Goal: Task Accomplishment & Management: Use online tool/utility

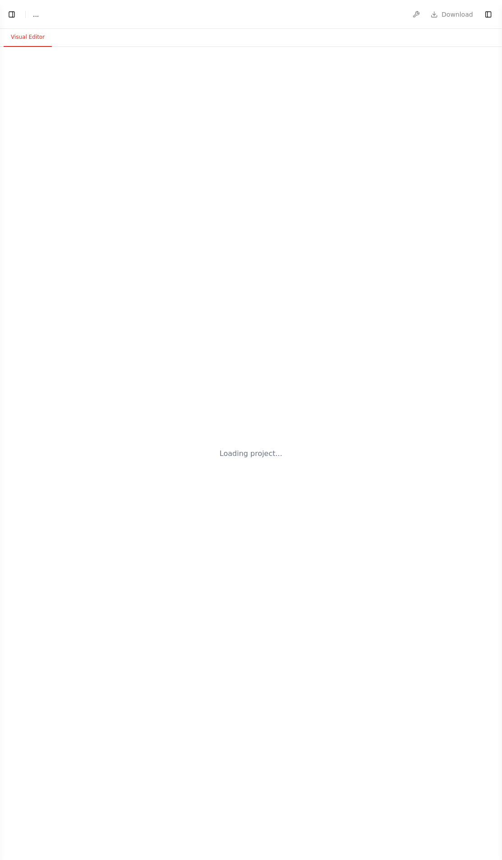
select select "****"
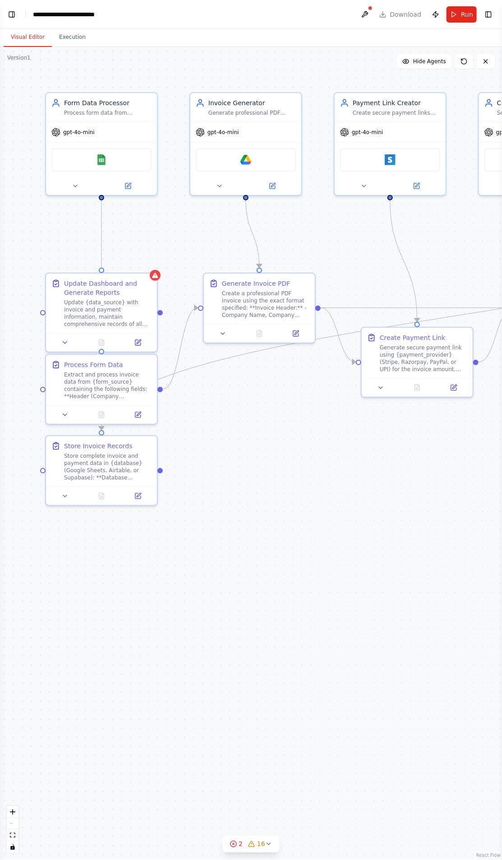
click at [155, 275] on icon at bounding box center [155, 275] width 6 height 5
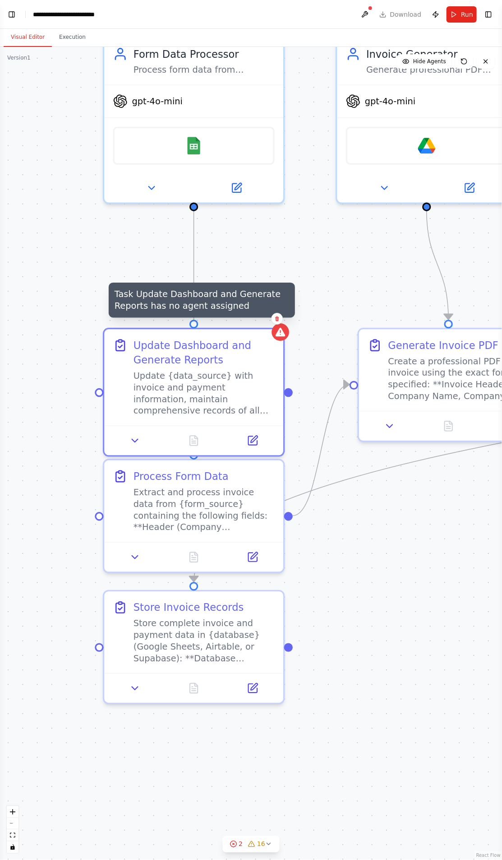
click at [236, 186] on icon at bounding box center [238, 186] width 7 height 7
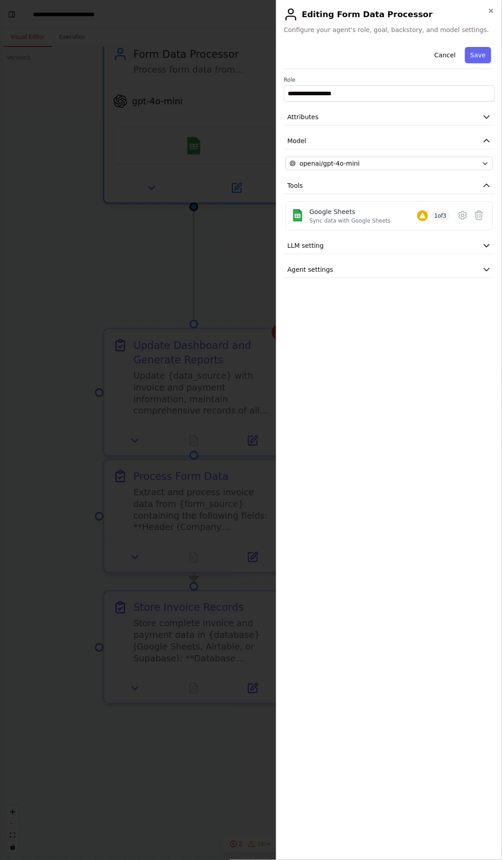
click at [461, 213] on icon at bounding box center [463, 215] width 11 height 11
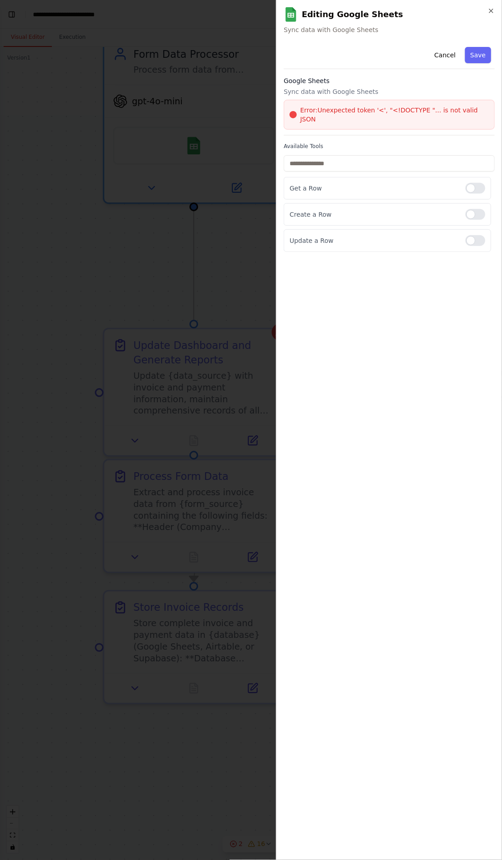
click at [471, 209] on div at bounding box center [476, 214] width 20 height 11
click at [479, 235] on div at bounding box center [476, 240] width 20 height 11
click at [491, 10] on icon "button" at bounding box center [492, 11] width 4 height 4
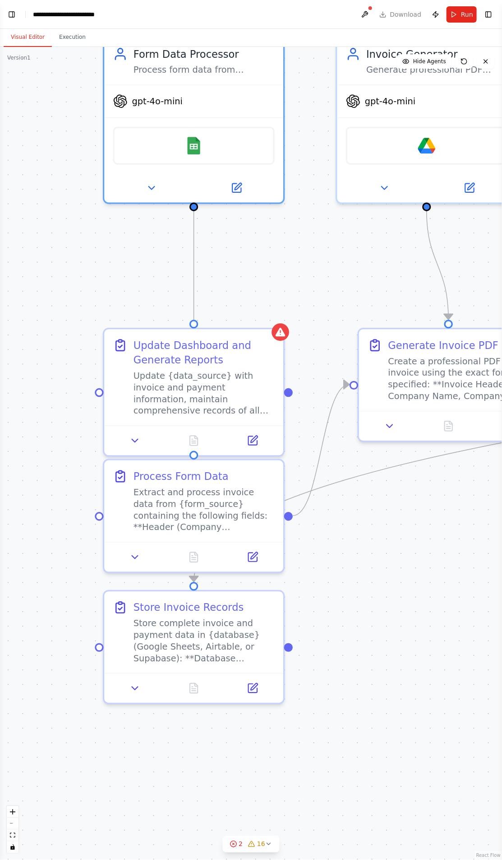
click at [266, 345] on div "Update Dashboard and Generate Reports" at bounding box center [204, 352] width 141 height 29
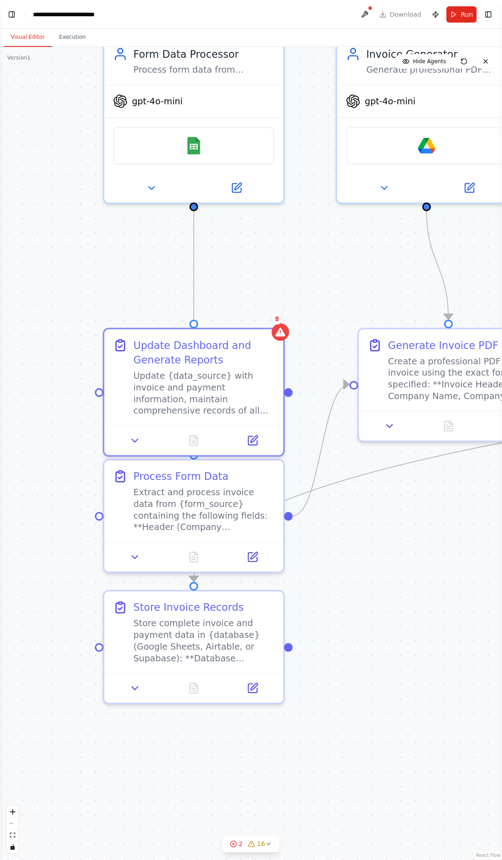
click at [240, 390] on div "Update {data_source} with invoice and payment information, maintain comprehensi…" at bounding box center [204, 393] width 141 height 46
click at [250, 435] on icon at bounding box center [253, 441] width 12 height 12
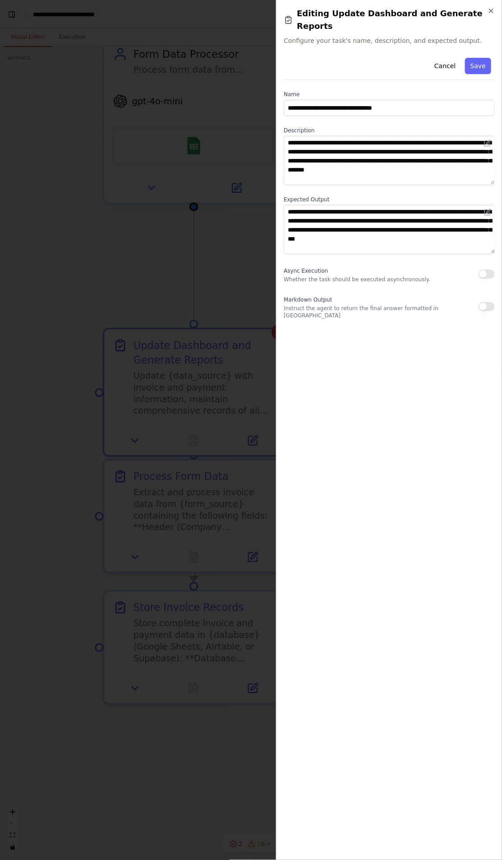
click at [487, 302] on button "button" at bounding box center [487, 306] width 16 height 9
click at [487, 269] on button "button" at bounding box center [487, 273] width 16 height 9
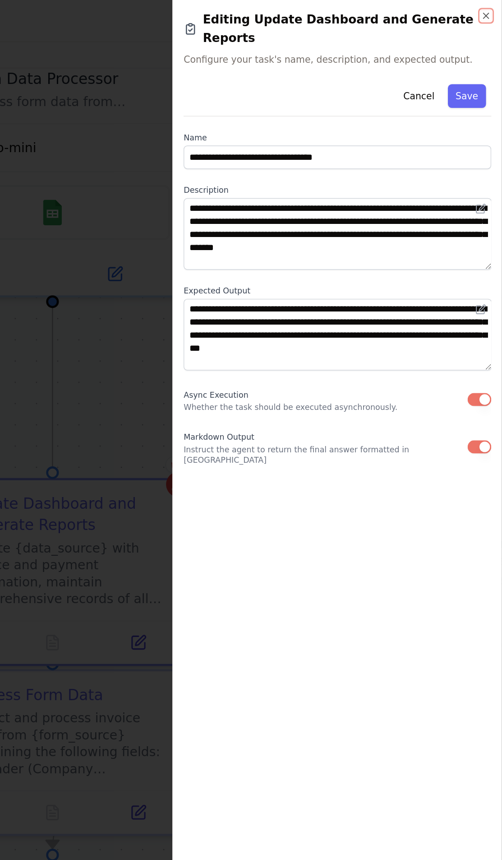
click at [493, 11] on icon "button" at bounding box center [491, 10] width 7 height 7
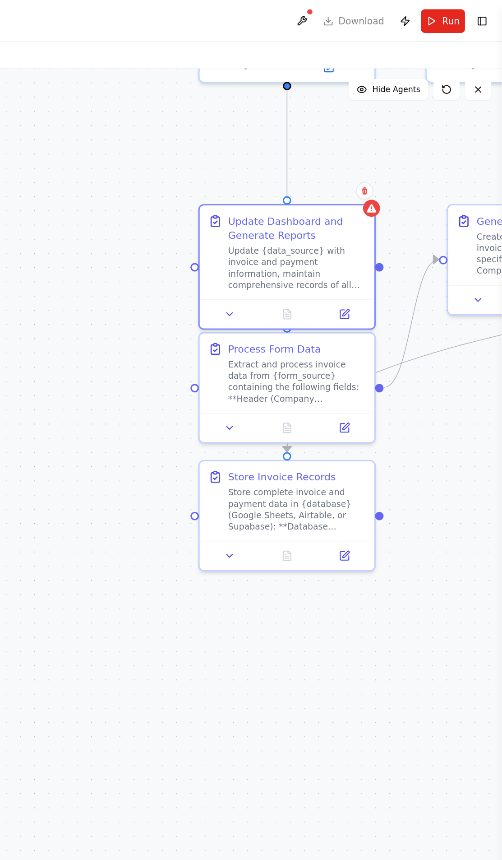
click at [358, 185] on div "Update {data_source} with invoice and payment information, maintain comprehensi…" at bounding box center [362, 183] width 94 height 31
click at [353, 185] on div "Update {data_source} with invoice and payment information, maintain comprehensi…" at bounding box center [362, 183] width 94 height 31
click at [357, 179] on div "Update {data_source} with invoice and payment information, maintain comprehensi…" at bounding box center [362, 183] width 94 height 31
click at [361, 171] on div "Update {data_source} with invoice and payment information, maintain comprehensi…" at bounding box center [362, 183] width 94 height 31
click at [381, 176] on div "Update {data_source} with invoice and payment information, maintain comprehensi…" at bounding box center [362, 183] width 94 height 31
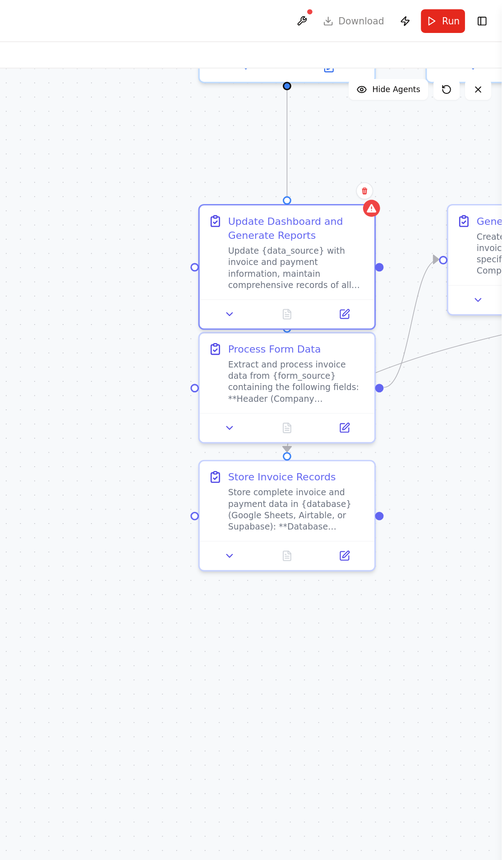
click at [374, 171] on div "Update {data_source} with invoice and payment information, maintain comprehensi…" at bounding box center [362, 183] width 94 height 31
click at [378, 174] on div "Update {data_source} with invoice and payment information, maintain comprehensi…" at bounding box center [362, 183] width 94 height 31
click at [362, 177] on div "Update {data_source} with invoice and payment information, maintain comprehensi…" at bounding box center [362, 183] width 94 height 31
click at [367, 175] on div "Update {data_source} with invoice and payment information, maintain comprehensi…" at bounding box center [362, 183] width 94 height 31
click at [313, 217] on icon at bounding box center [316, 216] width 8 height 8
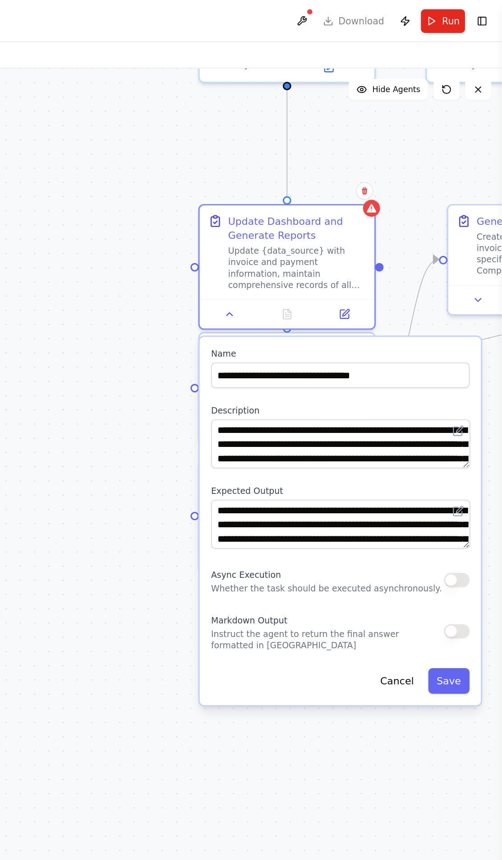
click at [237, 441] on div ".deletable-edge-delete-btn { width: 20px; height: 20px; border: 0px solid #ffff…" at bounding box center [251, 453] width 502 height 813
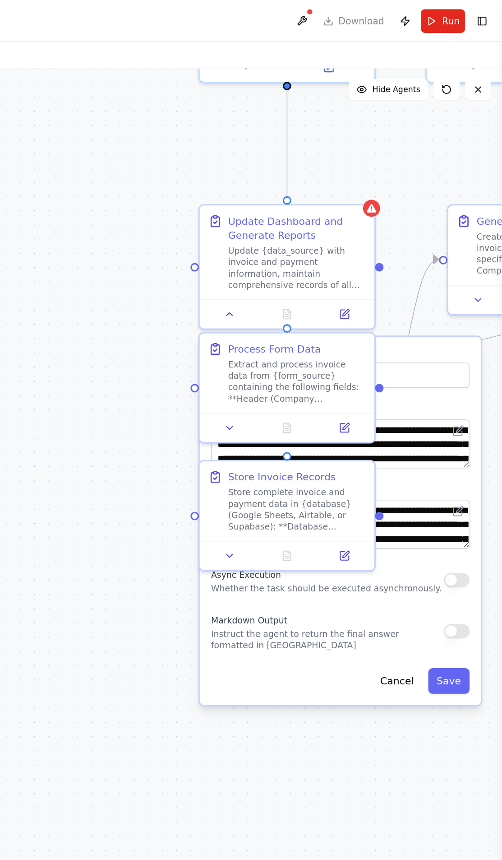
click at [413, 142] on icon at bounding box center [413, 143] width 6 height 6
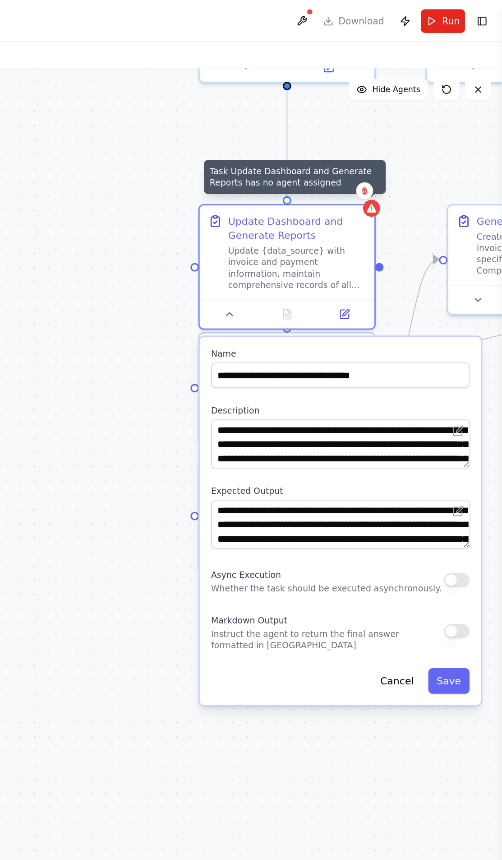
click at [241, 385] on div ".deletable-edge-delete-btn { width: 20px; height: 20px; border: 0px solid #ffff…" at bounding box center [251, 453] width 502 height 813
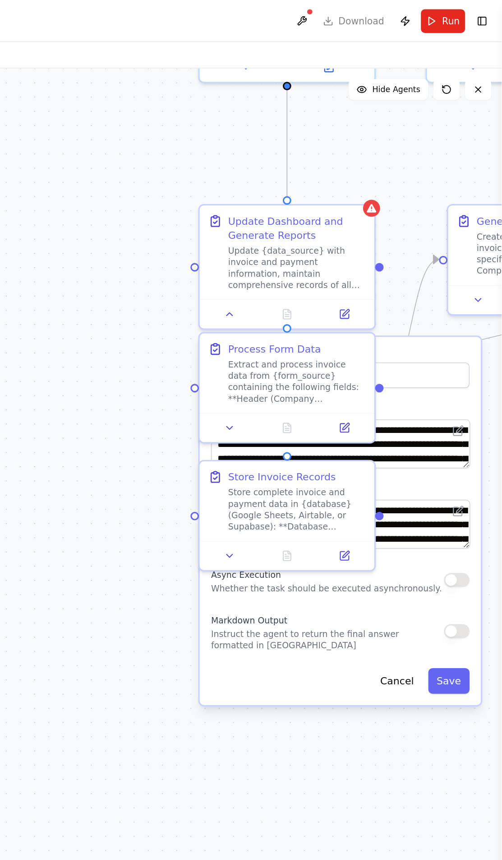
click at [428, 468] on button "Cancel" at bounding box center [430, 467] width 35 height 18
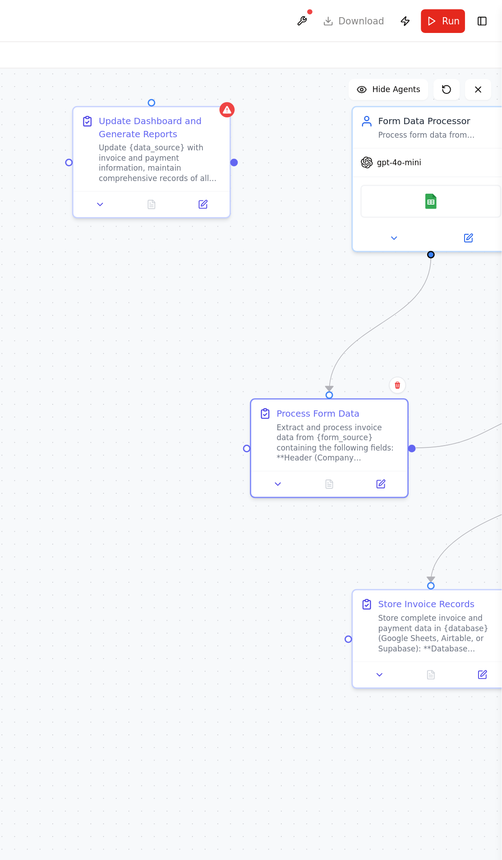
click at [319, 111] on div at bounding box center [318, 111] width 5 height 5
click at [239, 327] on div ".deletable-edge-delete-btn { width: 20px; height: 20px; border: 0px solid #ffff…" at bounding box center [251, 453] width 502 height 813
click at [327, 307] on div at bounding box center [327, 307] width 5 height 5
click at [317, 111] on div at bounding box center [318, 111] width 5 height 5
click at [319, 111] on div at bounding box center [318, 111] width 5 height 5
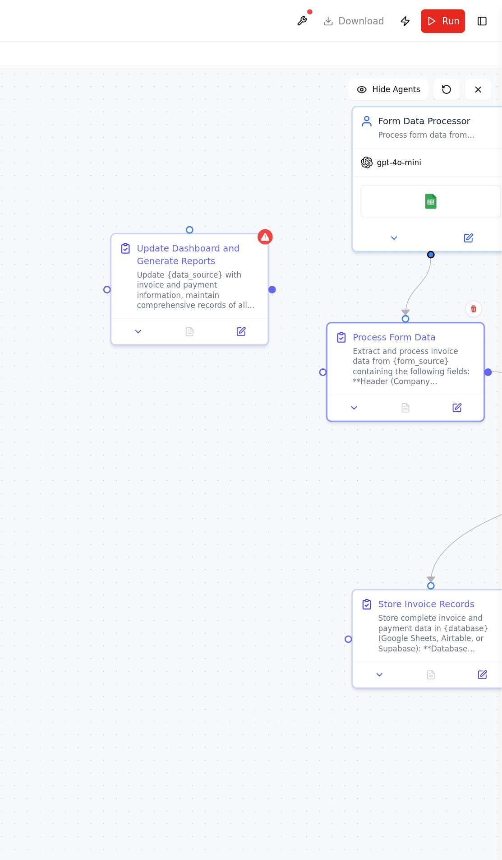
click at [344, 198] on div at bounding box center [344, 198] width 5 height 5
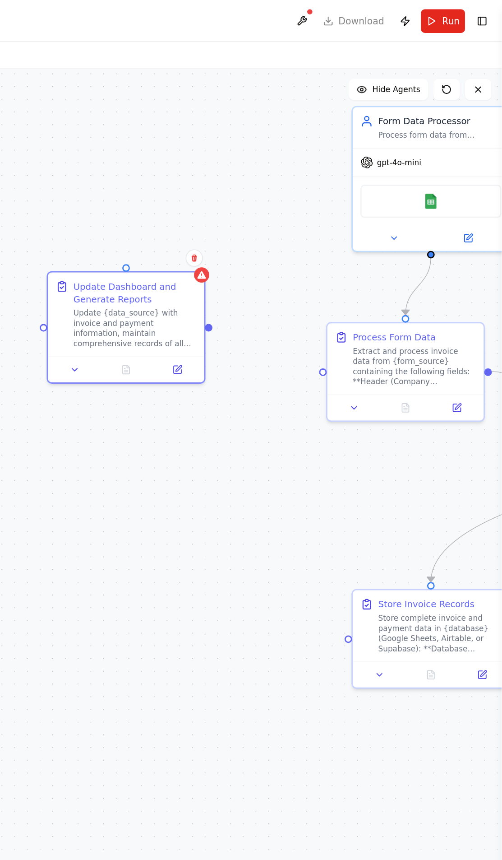
click at [379, 255] on div at bounding box center [379, 254] width 5 height 5
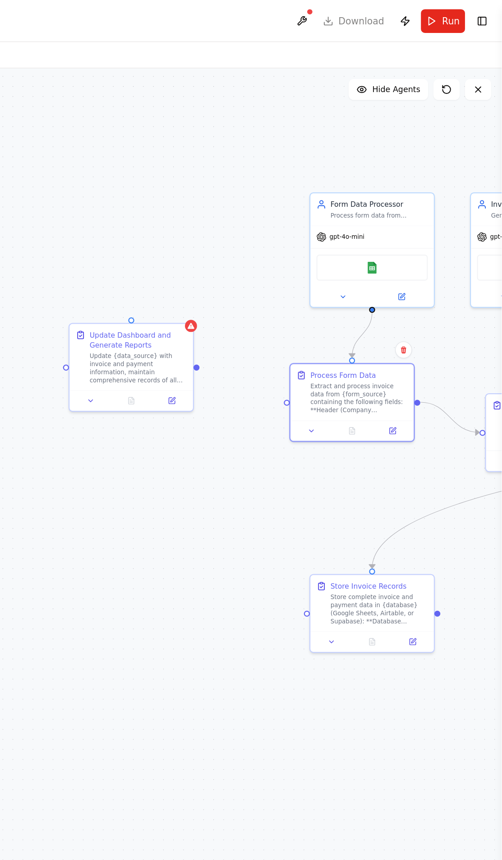
click at [353, 277] on div at bounding box center [354, 276] width 4 height 4
click at [354, 275] on div at bounding box center [354, 276] width 4 height 4
click at [269, 253] on div "Update {data_source} with invoice and payment information, maintain comprehensi…" at bounding box center [252, 252] width 67 height 22
click at [390, 278] on div "Extract and process invoice data from {form_source} containing the following fi…" at bounding box center [404, 273] width 67 height 22
click at [266, 257] on div "Update {data_source} with invoice and payment information, maintain comprehensi…" at bounding box center [252, 252] width 67 height 22
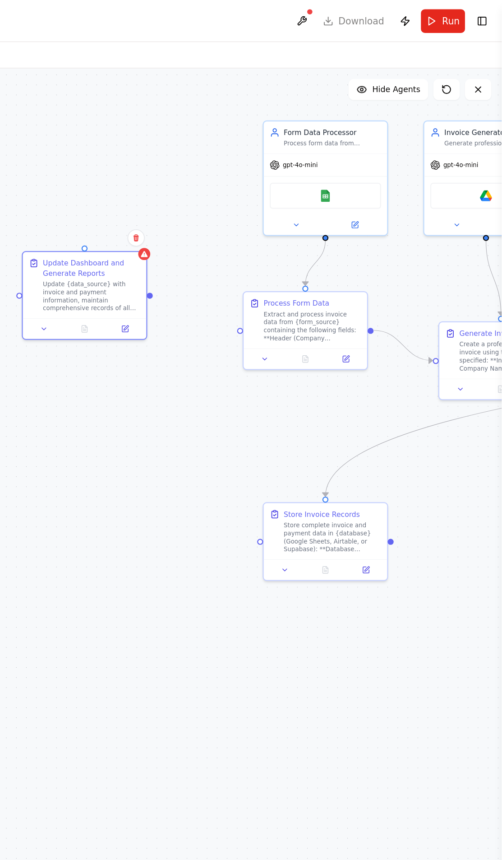
click at [322, 226] on div at bounding box center [322, 227] width 4 height 4
click at [334, 228] on div "Process Form Data Extract and process invoice data from {form_source} containin…" at bounding box center [367, 219] width 76 height 30
click at [324, 226] on div at bounding box center [322, 227] width 4 height 4
click at [455, 21] on button "Run" at bounding box center [462, 14] width 30 height 16
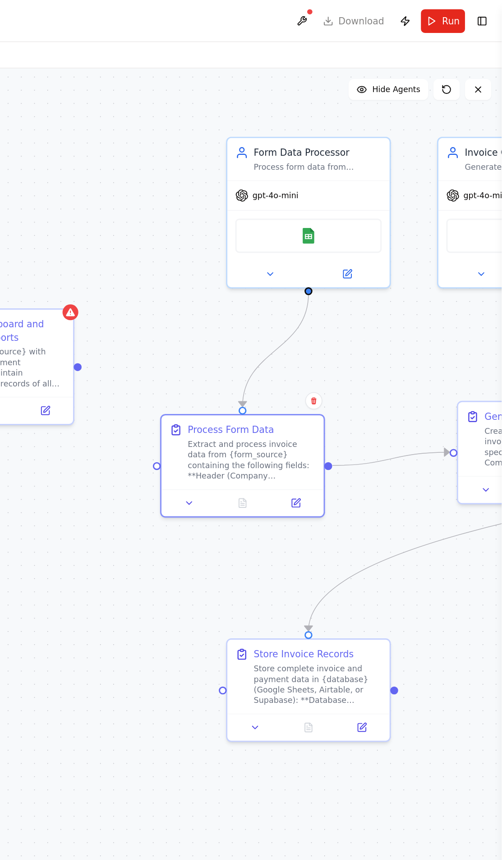
click at [211, 251] on div at bounding box center [211, 251] width 5 height 5
click at [211, 252] on div at bounding box center [211, 251] width 5 height 5
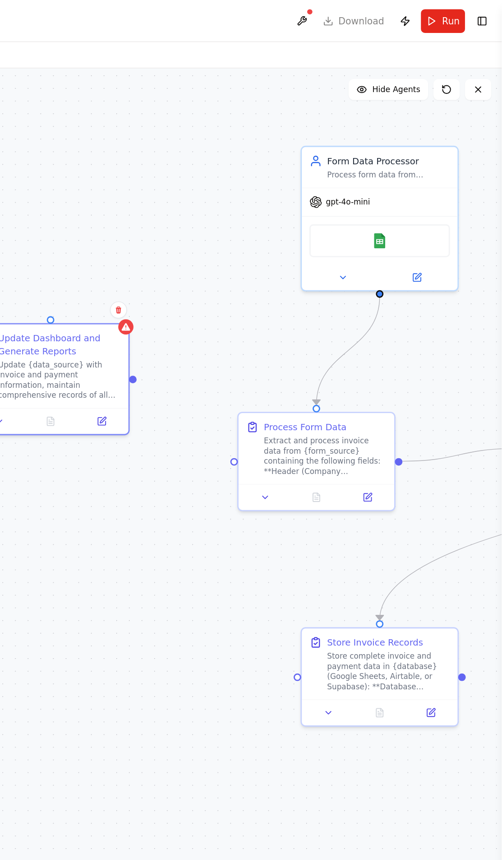
click at [251, 262] on div ".deletable-edge-delete-btn { width: 20px; height: 20px; border: 0px solid #ffff…" at bounding box center [251, 453] width 502 height 813
click at [217, 270] on div "Update {data_source} with invoice and payment information, maintain comprehensi…" at bounding box center [199, 261] width 84 height 28
click at [269, 413] on div ".deletable-edge-delete-btn { width: 20px; height: 20px; border: 0px solid #ffff…" at bounding box center [251, 453] width 502 height 813
click at [249, 260] on div at bounding box center [248, 259] width 5 height 5
click at [240, 226] on div at bounding box center [244, 224] width 10 height 10
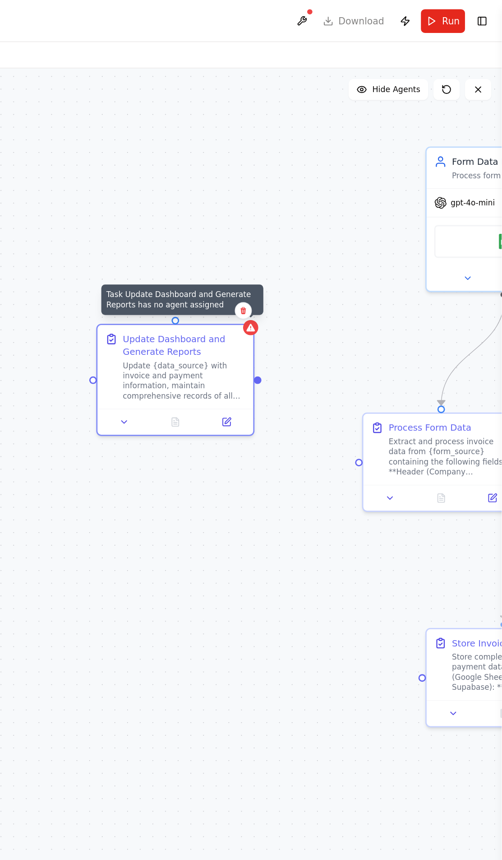
click at [325, 213] on icon at bounding box center [325, 213] width 4 height 5
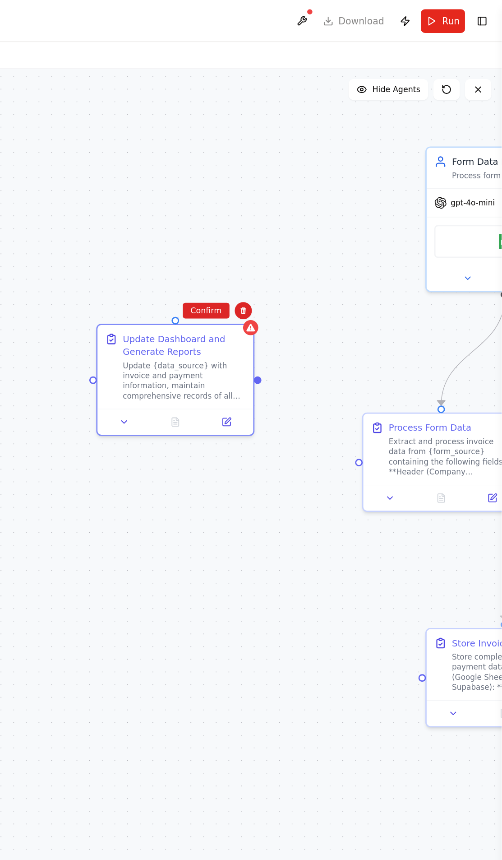
click at [325, 213] on icon at bounding box center [325, 213] width 4 height 5
click at [308, 217] on button "Confirm" at bounding box center [299, 213] width 32 height 11
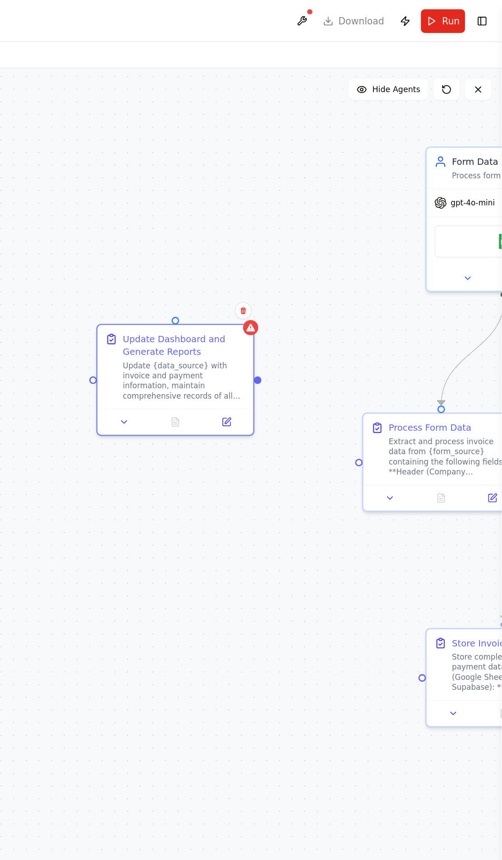
click at [325, 213] on icon at bounding box center [325, 213] width 4 height 5
click at [306, 214] on button "Confirm" at bounding box center [299, 213] width 32 height 11
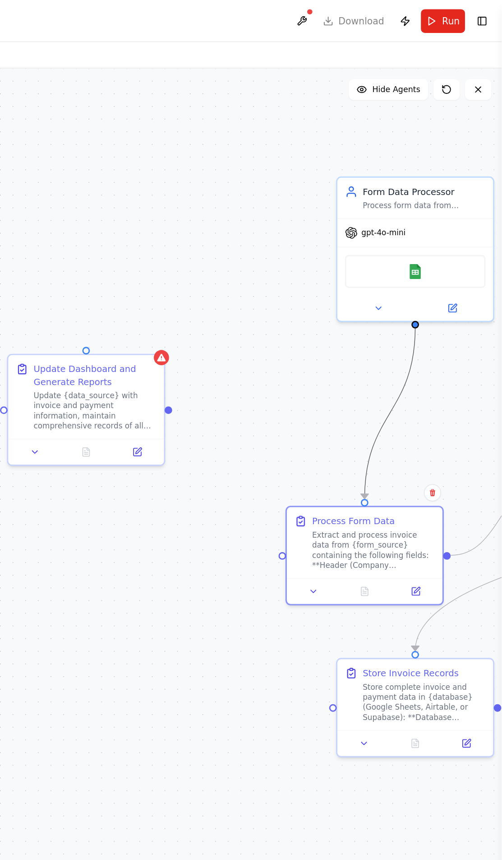
click at [427, 278] on icon "Edge from 898177c3-f048-46d2-b3cc-8c9346cc289c to 6a4e694e-7eb9-4143-bd92-60da7…" at bounding box center [425, 282] width 35 height 117
click at [419, 309] on div ".deletable-edge-delete-btn { width: 20px; height: 20px; border: 0px solid #ffff…" at bounding box center [251, 453] width 502 height 813
click at [418, 297] on icon "Edge from 898177c3-f048-46d2-b3cc-8c9346cc289c to 6a4e694e-7eb9-4143-bd92-60da7…" at bounding box center [425, 282] width 35 height 117
click at [445, 223] on div at bounding box center [443, 222] width 5 height 5
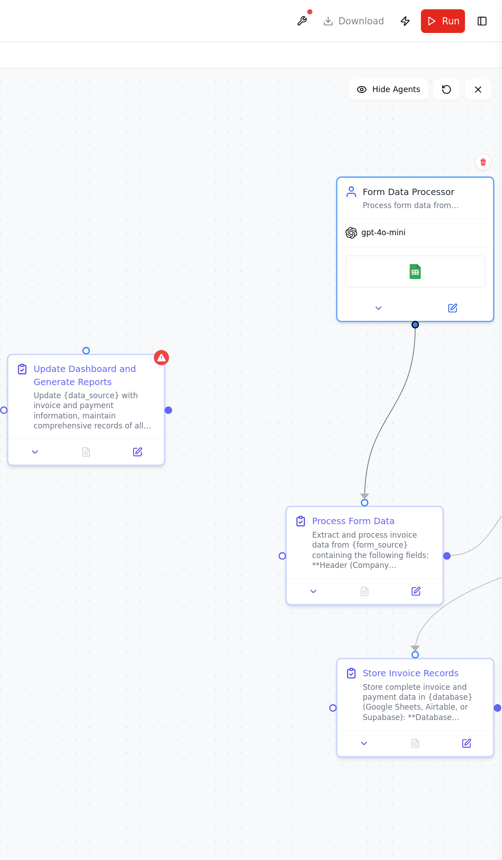
click at [431, 273] on icon "Edge from 898177c3-f048-46d2-b3cc-8c9346cc289c to 6a4e694e-7eb9-4143-bd92-60da7…" at bounding box center [425, 282] width 35 height 117
click at [427, 288] on div ".deletable-edge-delete-btn { width: 20px; height: 20px; border: 0px solid #ffff…" at bounding box center [251, 453] width 502 height 813
click at [424, 296] on div ".deletable-edge-delete-btn { width: 20px; height: 20px; border: 0px solid #ffff…" at bounding box center [251, 453] width 502 height 813
click at [417, 329] on div ".deletable-edge-delete-btn { width: 20px; height: 20px; border: 0px solid #ffff…" at bounding box center [251, 453] width 502 height 813
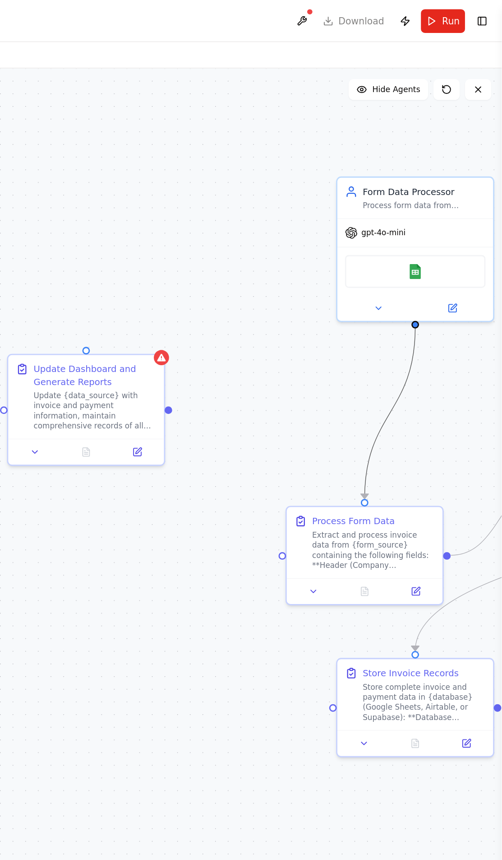
click at [408, 339] on circle "Edge from 898177c3-f048-46d2-b3cc-8c9346cc289c to 6a4e694e-7eb9-4143-bd92-60da7…" at bounding box center [408, 337] width 9 height 9
click at [410, 344] on div at bounding box center [408, 344] width 5 height 5
click at [433, 269] on icon "Edge from 898177c3-f048-46d2-b3cc-8c9346cc289c to 6a4e694e-7eb9-4143-bd92-60da7…" at bounding box center [425, 282] width 35 height 117
click at [425, 288] on icon "Edge from 898177c3-f048-46d2-b3cc-8c9346cc289c to 6a4e694e-7eb9-4143-bd92-60da7…" at bounding box center [425, 282] width 35 height 117
click at [431, 284] on div ".deletable-edge-delete-btn { width: 20px; height: 20px; border: 0px solid #ffff…" at bounding box center [251, 453] width 502 height 813
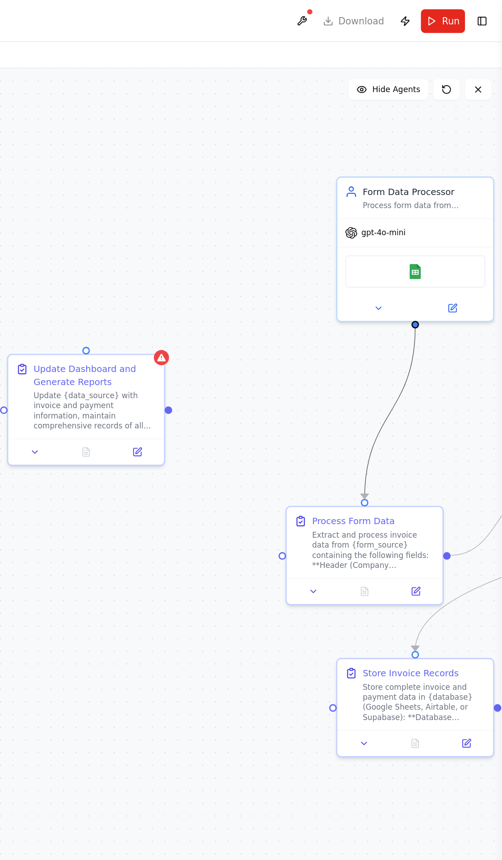
click at [420, 298] on icon "Edge from 898177c3-f048-46d2-b3cc-8c9346cc289c to 6a4e694e-7eb9-4143-bd92-60da7…" at bounding box center [425, 282] width 35 height 117
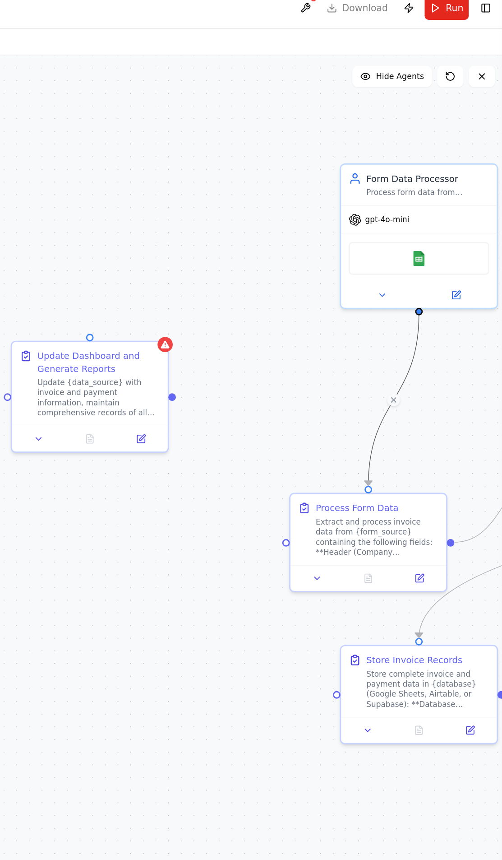
click at [408, 344] on div at bounding box center [408, 344] width 5 height 5
click at [408, 321] on icon "Edge from 898177c3-f048-46d2-b3cc-8c9346cc289c to 6a4e694e-7eb9-4143-bd92-60da7…" at bounding box center [425, 282] width 35 height 117
click at [430, 289] on div ".deletable-edge-delete-btn { width: 20px; height: 20px; border: 0px solid #ffff…" at bounding box center [251, 453] width 502 height 813
click at [415, 301] on icon "Edge from 898177c3-f048-46d2-b3cc-8c9346cc289c to 6a4e694e-7eb9-4143-bd92-60da7…" at bounding box center [425, 282] width 35 height 117
click at [433, 287] on div ".deletable-edge-delete-btn { width: 20px; height: 20px; border: 0px solid #ffff…" at bounding box center [251, 453] width 502 height 813
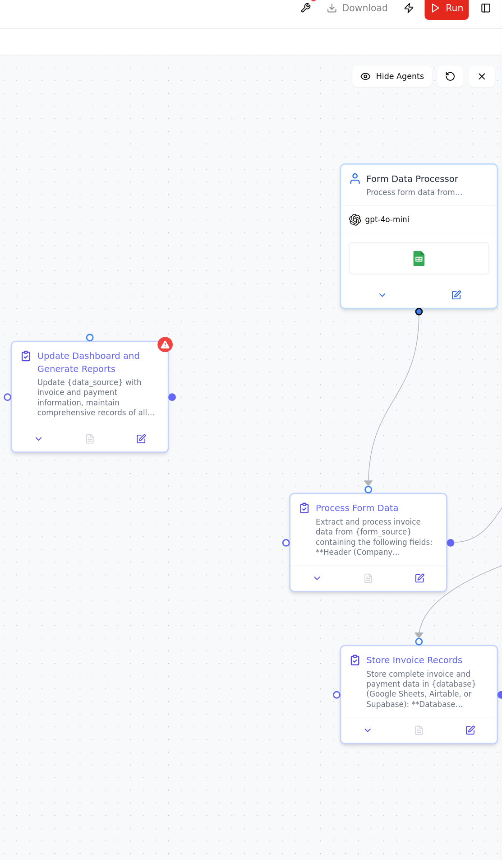
click at [425, 292] on div ".deletable-edge-delete-btn { width: 20px; height: 20px; border: 0px solid #ffff…" at bounding box center [251, 453] width 502 height 813
click at [425, 287] on icon "Edge from 898177c3-f048-46d2-b3cc-8c9346cc289c to 6a4e694e-7eb9-4143-bd92-60da7…" at bounding box center [425, 282] width 35 height 117
click at [438, 248] on icon "Edge from 898177c3-f048-46d2-b3cc-8c9346cc289c to 6a4e694e-7eb9-4143-bd92-60da7…" at bounding box center [425, 282] width 35 height 117
click at [425, 287] on icon "Edge from 898177c3-f048-46d2-b3cc-8c9346cc289c to 6a4e694e-7eb9-4143-bd92-60da7…" at bounding box center [425, 282] width 35 height 117
click at [431, 287] on div ".deletable-edge-delete-btn { width: 20px; height: 20px; border: 0px solid #ffff…" at bounding box center [251, 453] width 502 height 813
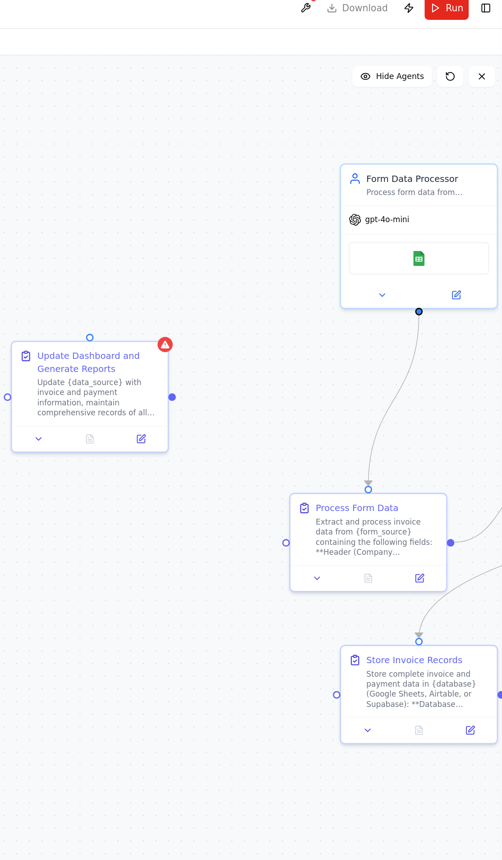
click at [431, 287] on div ".deletable-edge-delete-btn { width: 20px; height: 20px; border: 0px solid #ffff…" at bounding box center [251, 453] width 502 height 813
click at [426, 295] on div ".deletable-edge-delete-btn { width: 20px; height: 20px; border: 0px solid #ffff…" at bounding box center [251, 453] width 502 height 813
click at [421, 302] on div ".deletable-edge-delete-btn { width: 20px; height: 20px; border: 0px solid #ffff…" at bounding box center [251, 453] width 502 height 813
click at [421, 304] on div ".deletable-edge-delete-btn { width: 20px; height: 20px; border: 0px solid #ffff…" at bounding box center [251, 453] width 502 height 813
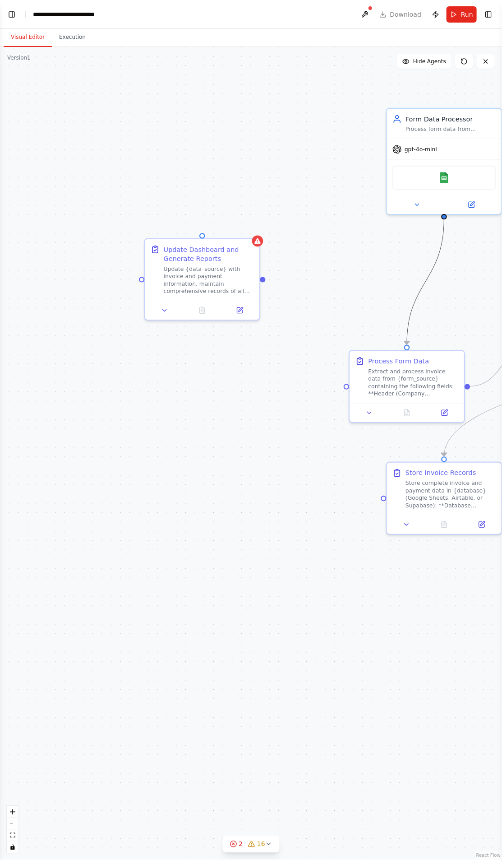
click at [425, 278] on icon "Edge from 898177c3-f048-46d2-b3cc-8c9346cc289c to 6a4e694e-7eb9-4143-bd92-60da7…" at bounding box center [425, 282] width 37 height 126
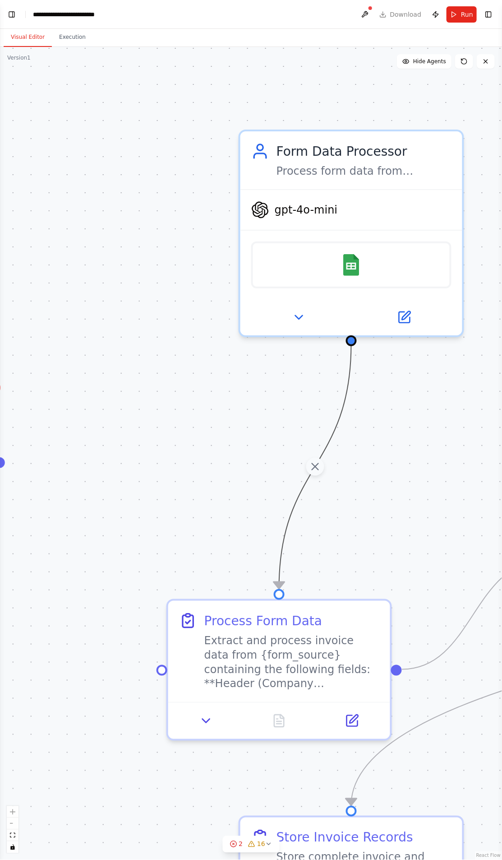
click at [315, 466] on icon at bounding box center [315, 467] width 6 height 6
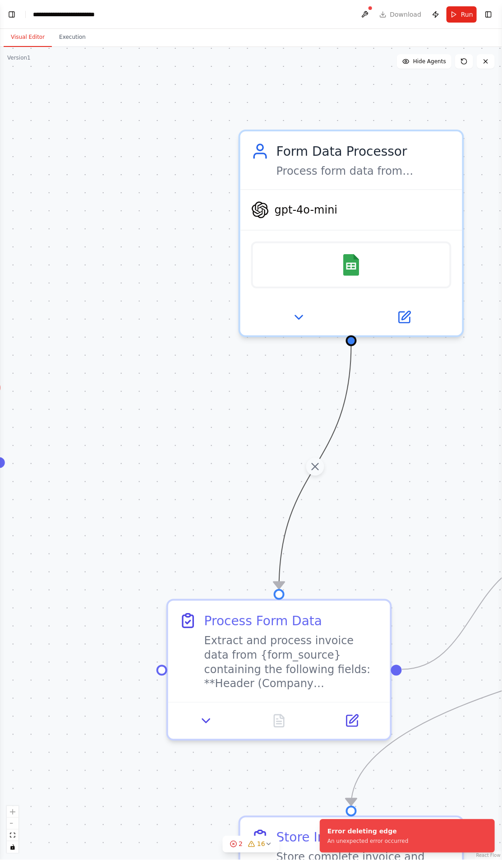
click at [316, 470] on icon at bounding box center [315, 466] width 13 height 14
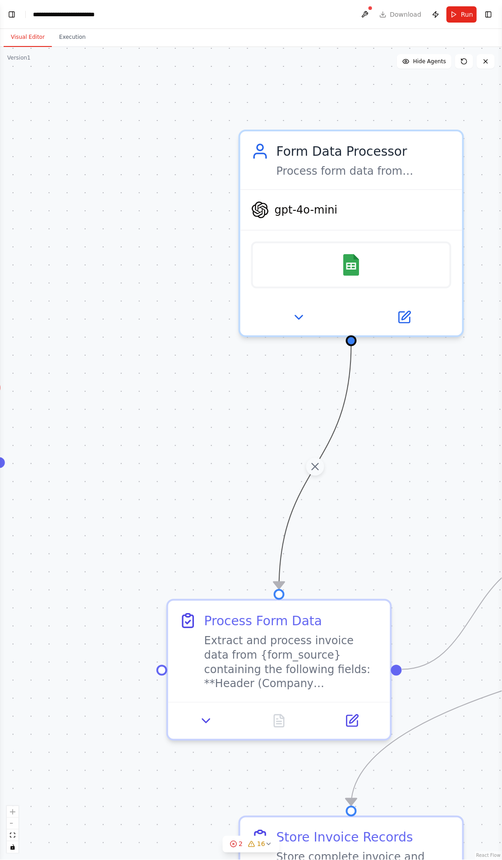
click at [247, 849] on div "2 16" at bounding box center [248, 843] width 36 height 9
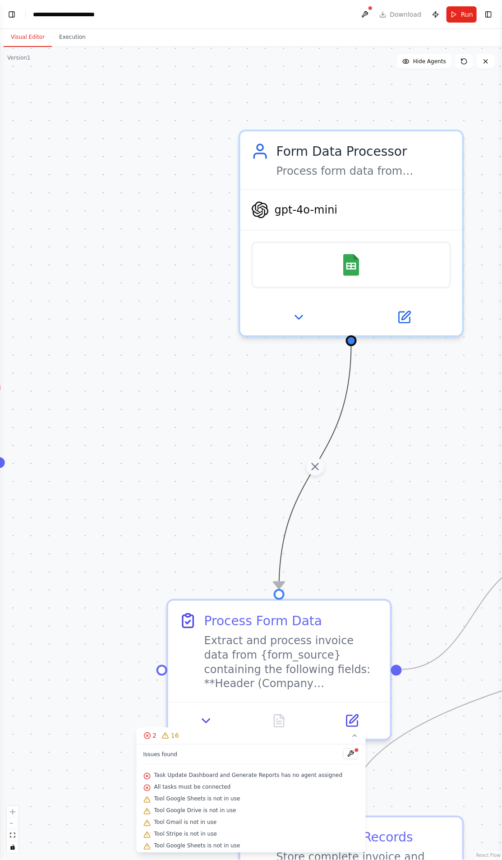
click at [343, 759] on button at bounding box center [350, 753] width 15 height 11
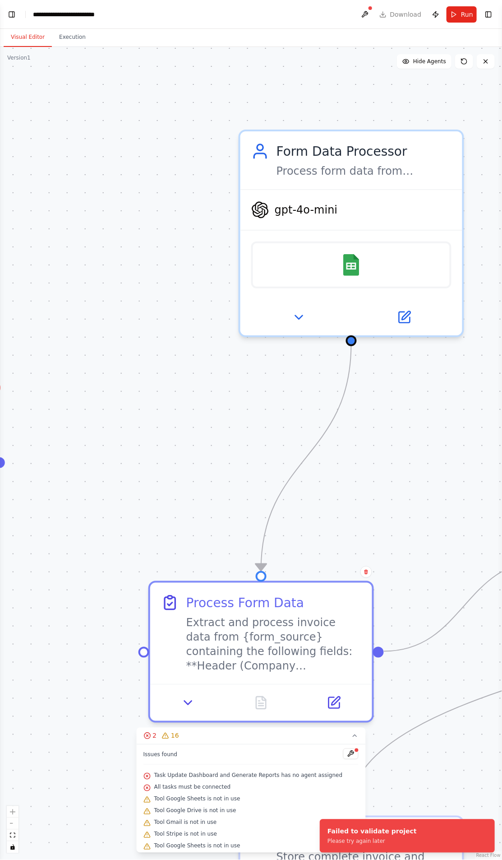
click at [37, 238] on div ".deletable-edge-delete-btn { width: 20px; height: 20px; border: 0px solid #ffff…" at bounding box center [251, 453] width 502 height 813
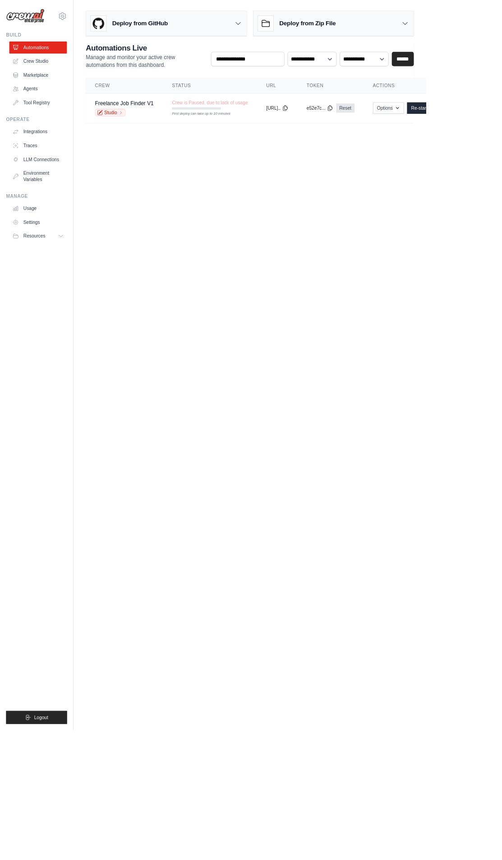
click at [18, 88] on icon at bounding box center [18, 88] width 7 height 7
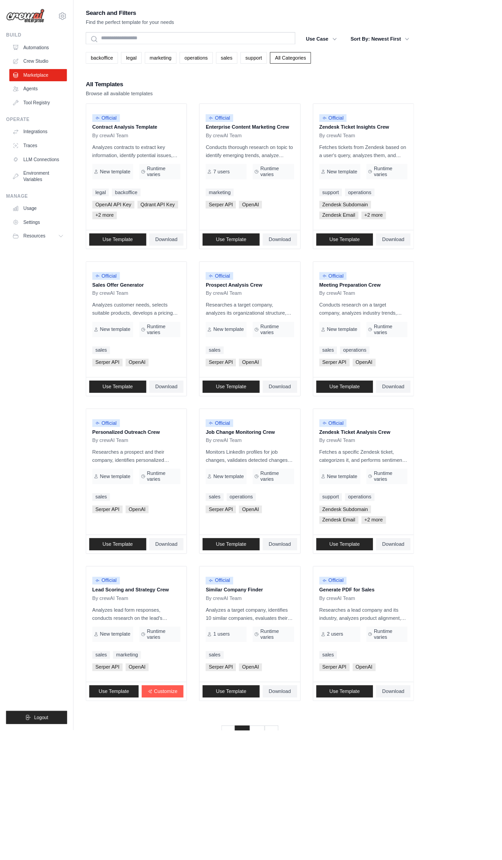
click at [18, 56] on icon at bounding box center [18, 55] width 7 height 7
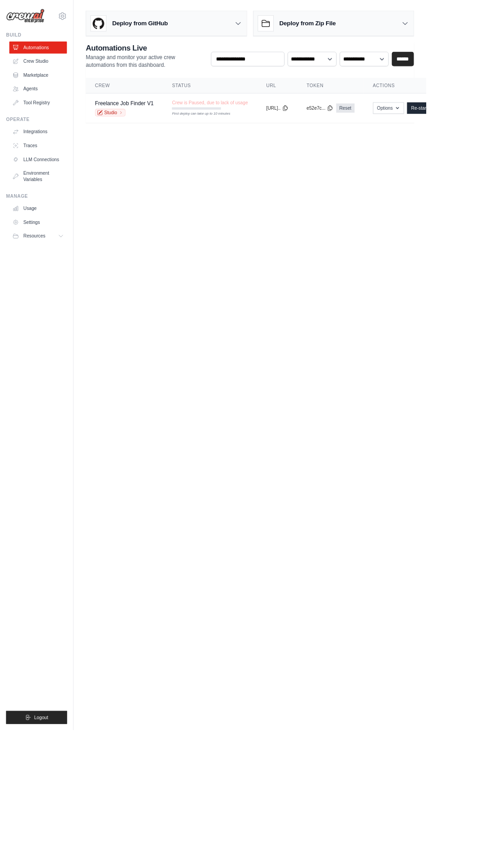
click at [21, 73] on icon at bounding box center [18, 72] width 7 height 7
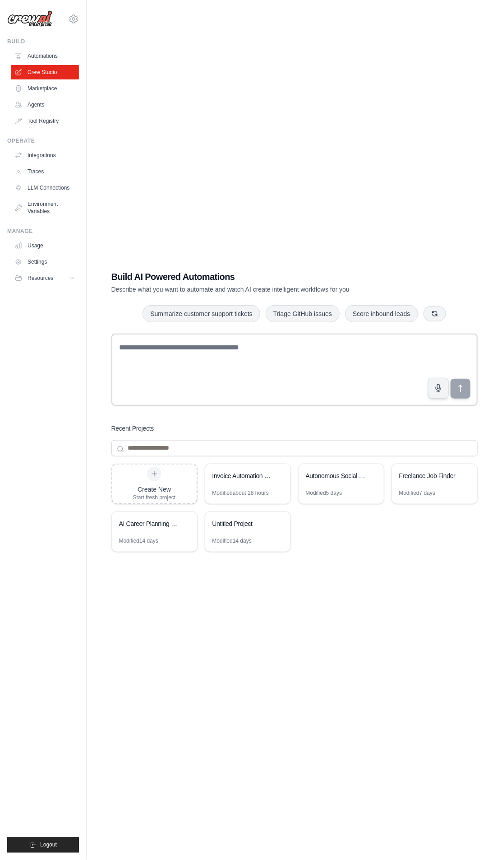
click at [236, 489] on div "Invoice Automation Workflow" at bounding box center [247, 476] width 85 height 25
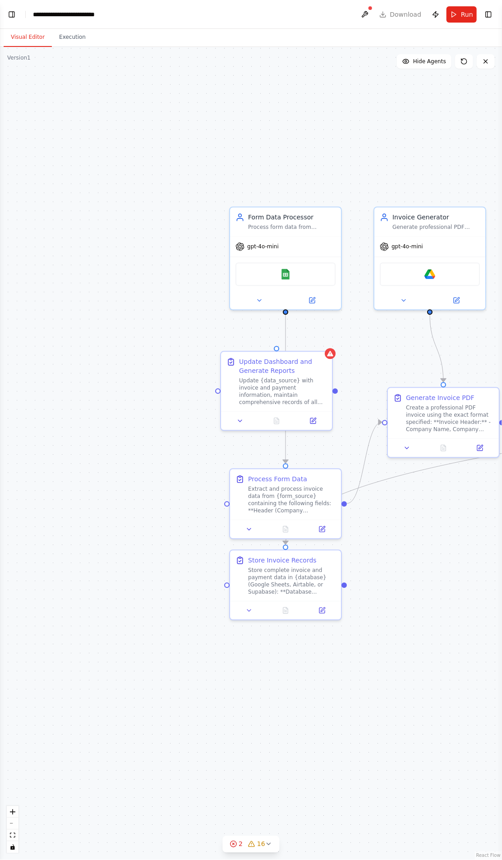
scroll to position [4770, 0]
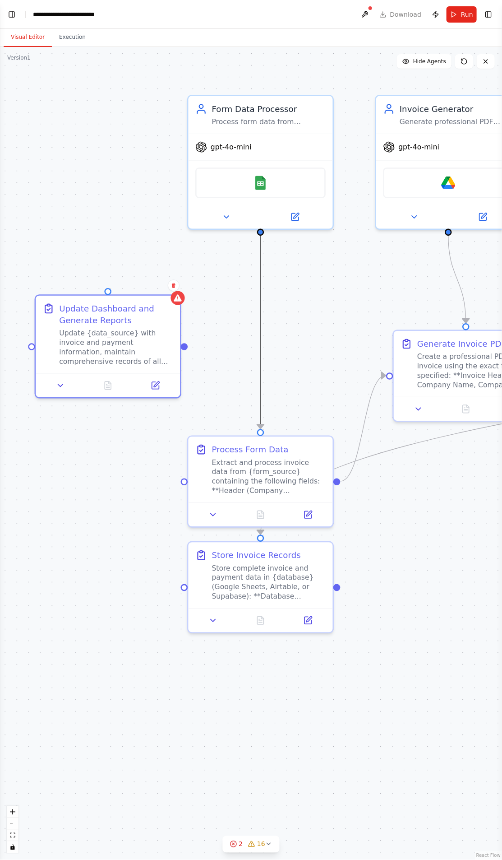
click at [261, 333] on icon "Edge from 898177c3-f048-46d2-b3cc-8c9346cc289c to 6a4e694e-7eb9-4143-bd92-60da7…" at bounding box center [261, 332] width 0 height 194
click at [265, 335] on div at bounding box center [261, 332] width 12 height 12
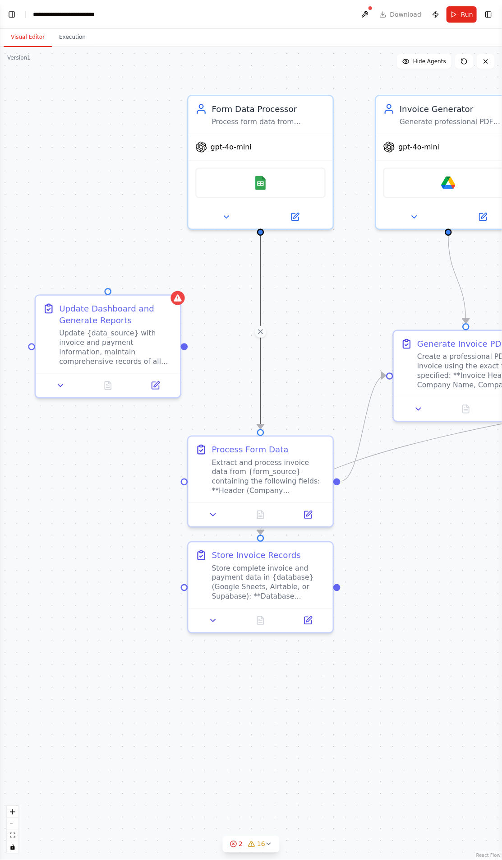
click at [114, 347] on div "Update {data_source} with invoice and payment information, maintain comprehensi…" at bounding box center [116, 347] width 114 height 37
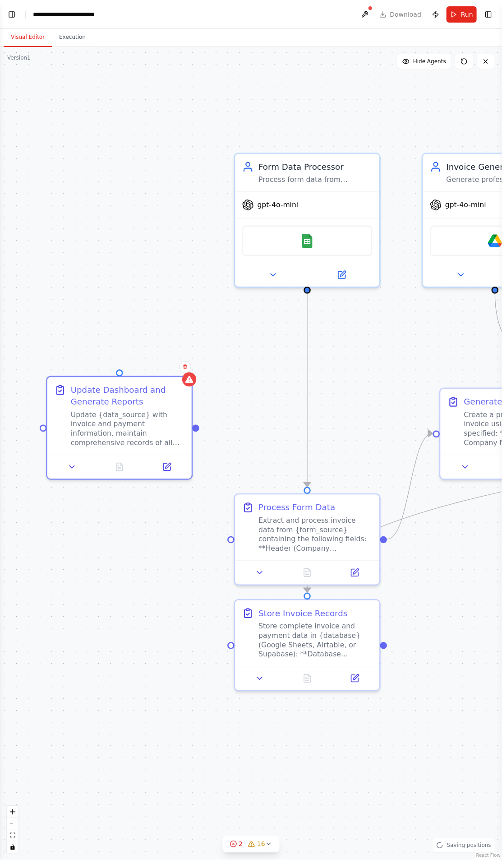
click at [119, 372] on div at bounding box center [119, 373] width 7 height 7
click at [262, 853] on button "2 16" at bounding box center [251, 844] width 57 height 17
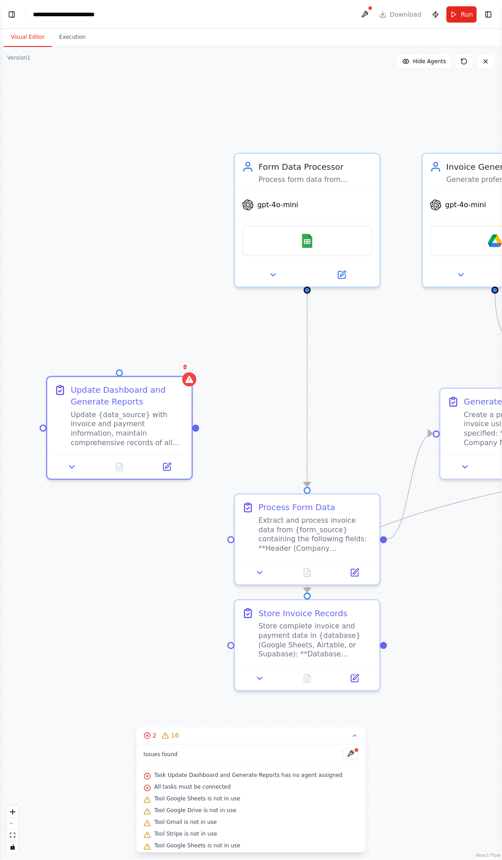
click at [343, 759] on button at bounding box center [350, 753] width 15 height 11
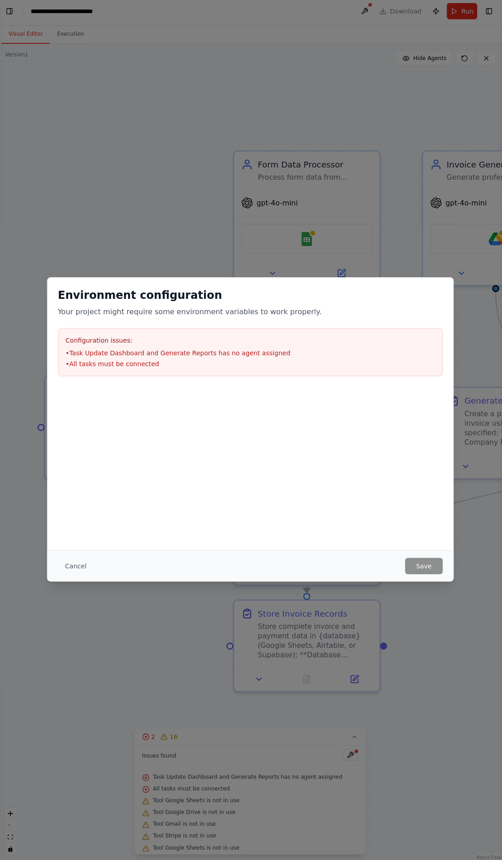
click at [76, 574] on button "Cancel" at bounding box center [78, 566] width 36 height 16
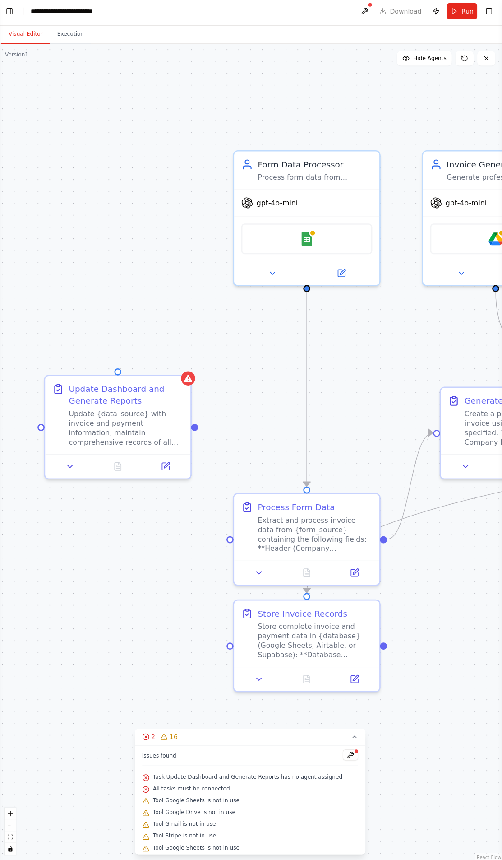
click at [19, 61] on div ".deletable-edge-delete-btn { width: 20px; height: 20px; border: 0px solid #ffff…" at bounding box center [251, 453] width 502 height 813
click at [14, 10] on button "Toggle Left Sidebar" at bounding box center [11, 14] width 13 height 13
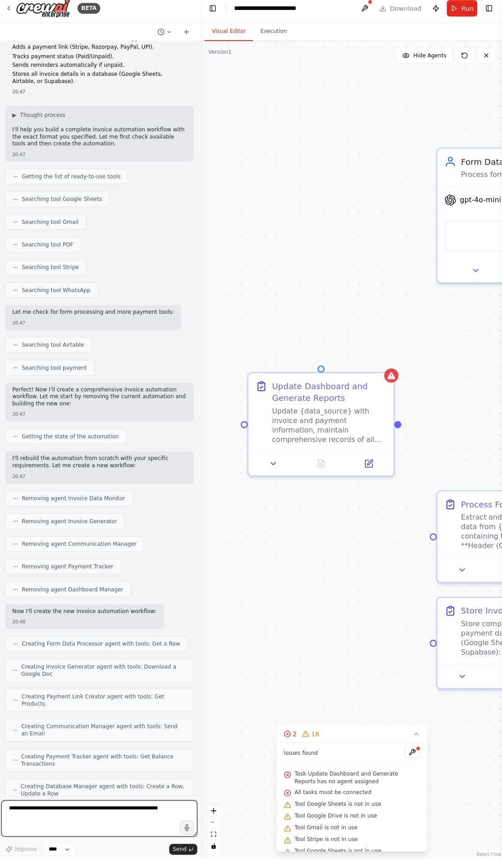
click at [92, 838] on textarea at bounding box center [101, 820] width 195 height 36
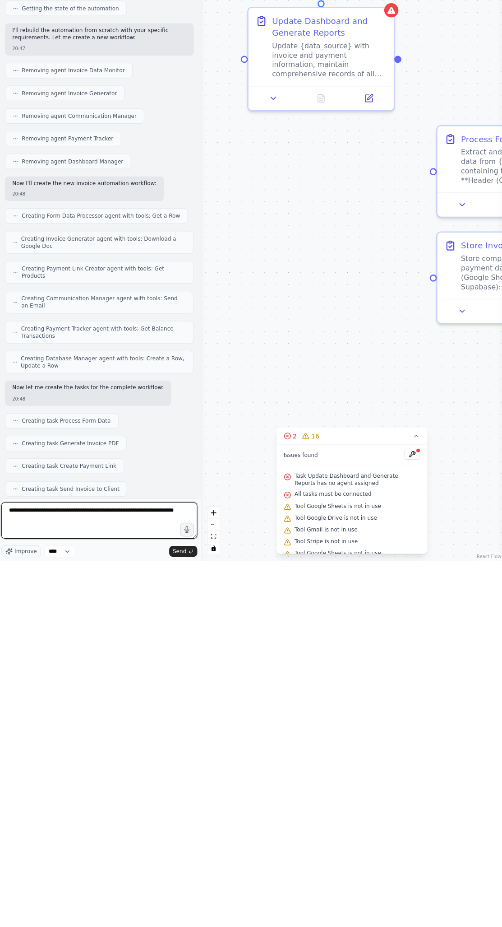
scroll to position [70, 0]
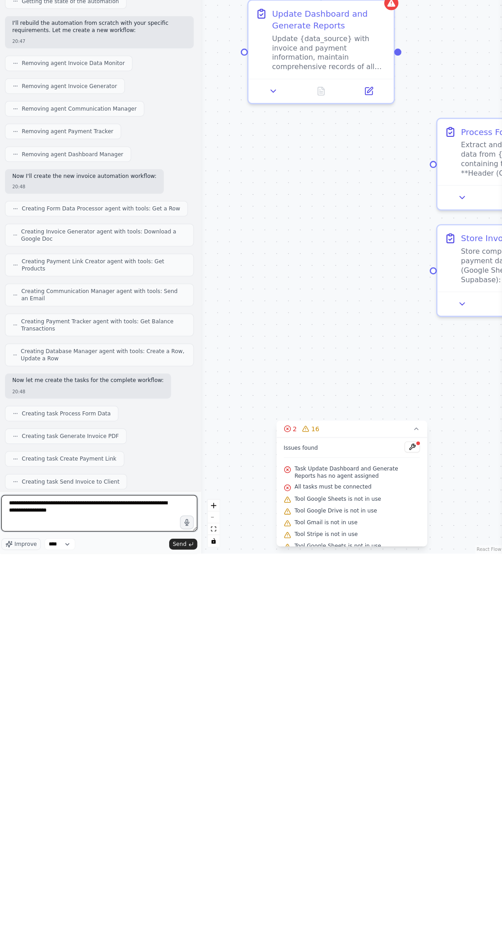
type textarea "**********"
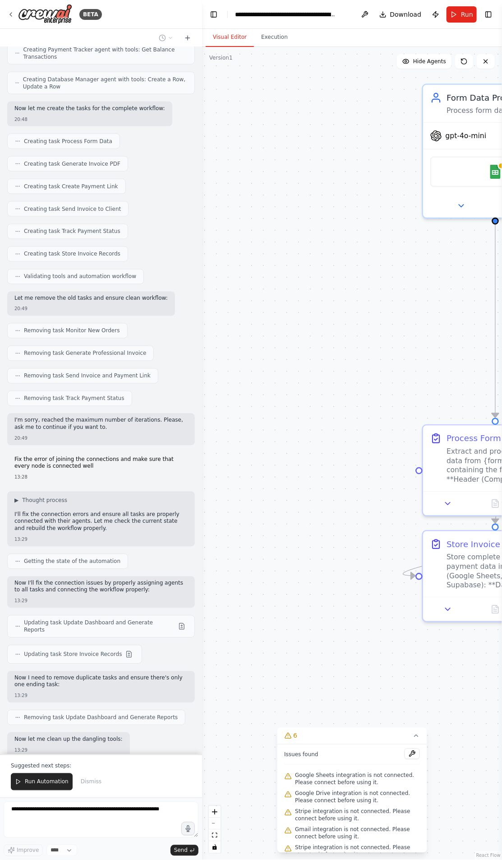
scroll to position [5458, 0]
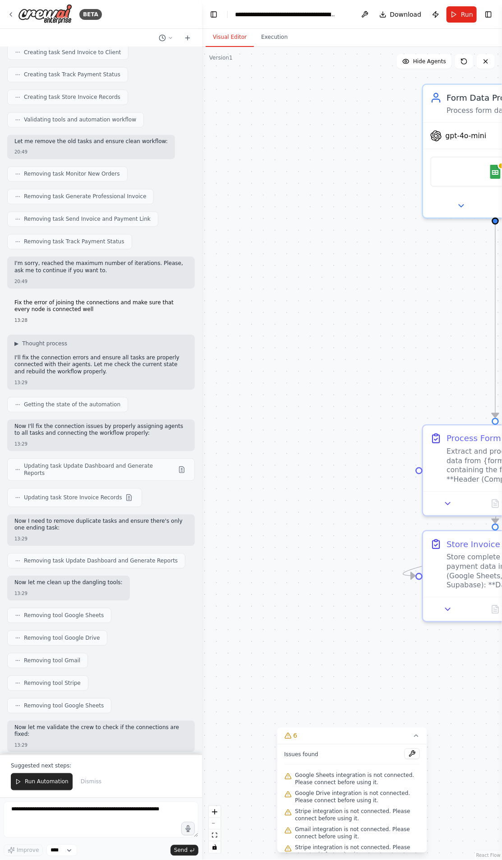
click at [41, 782] on span "Run Automation" at bounding box center [47, 781] width 44 height 7
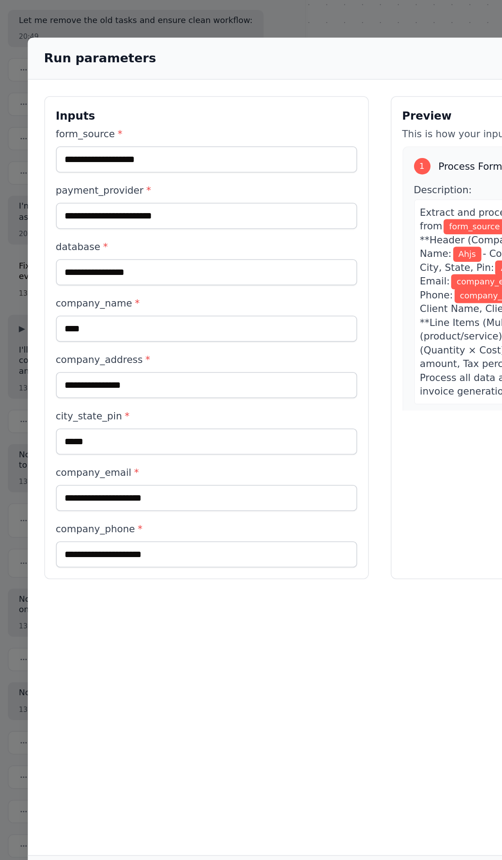
scroll to position [49, 0]
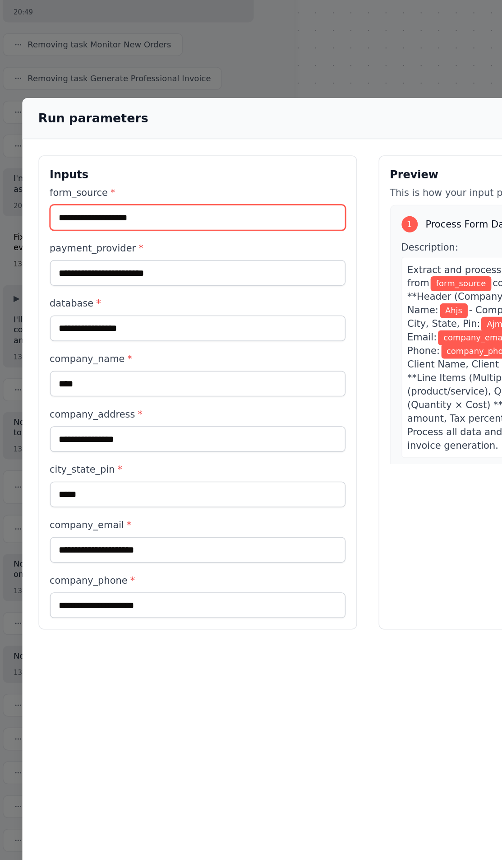
click at [181, 218] on input "form_source *" at bounding box center [138, 226] width 198 height 17
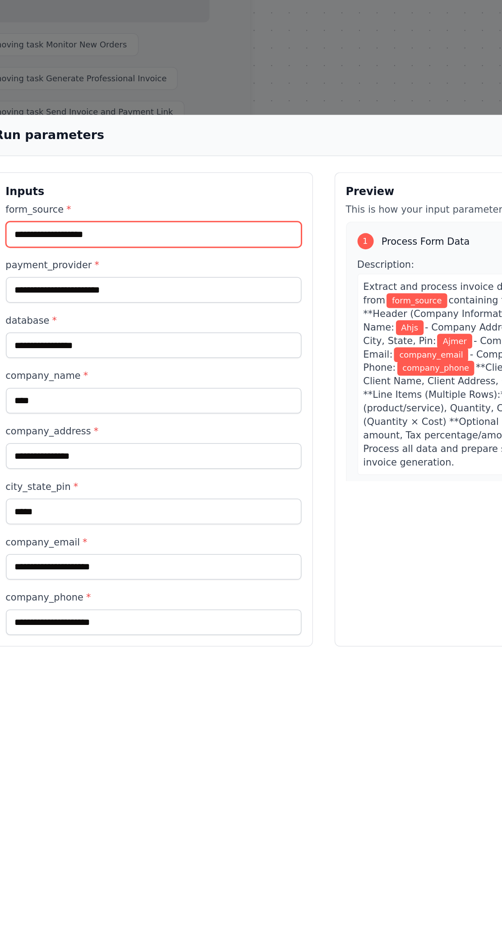
scroll to position [5643, 0]
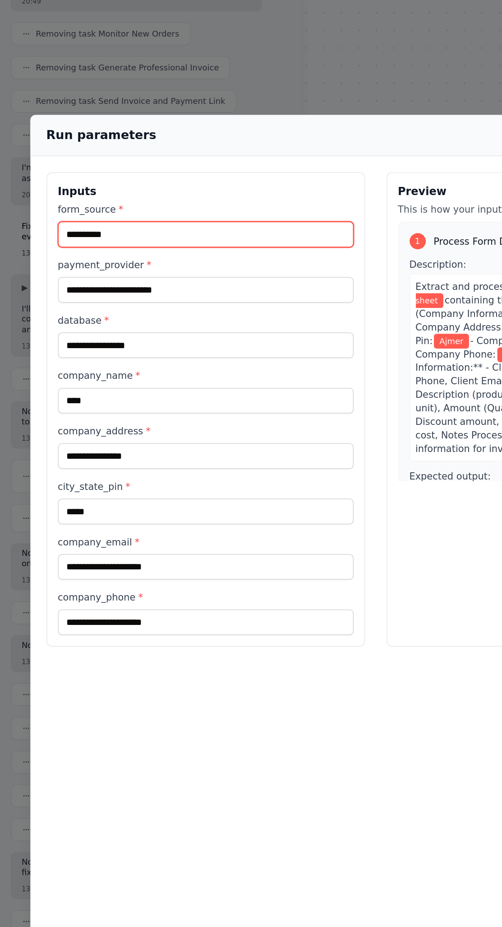
type input "**********"
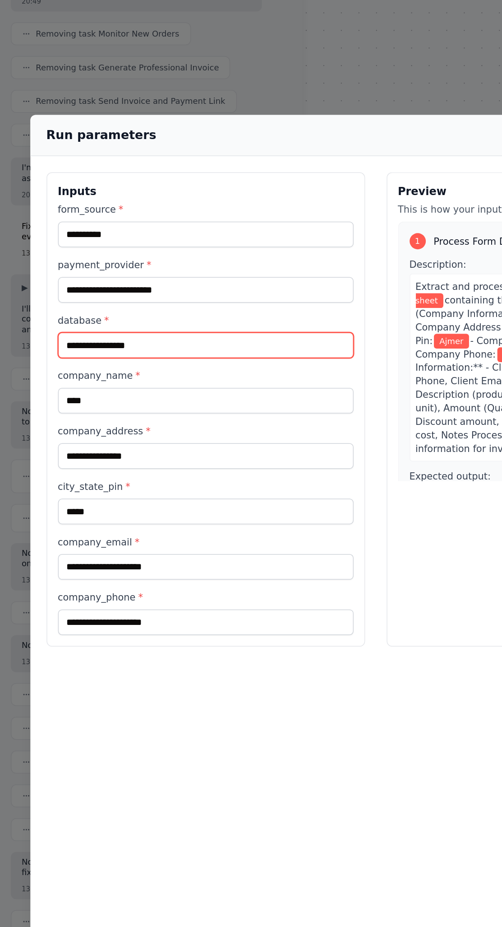
click at [53, 303] on input "database *" at bounding box center [138, 311] width 198 height 17
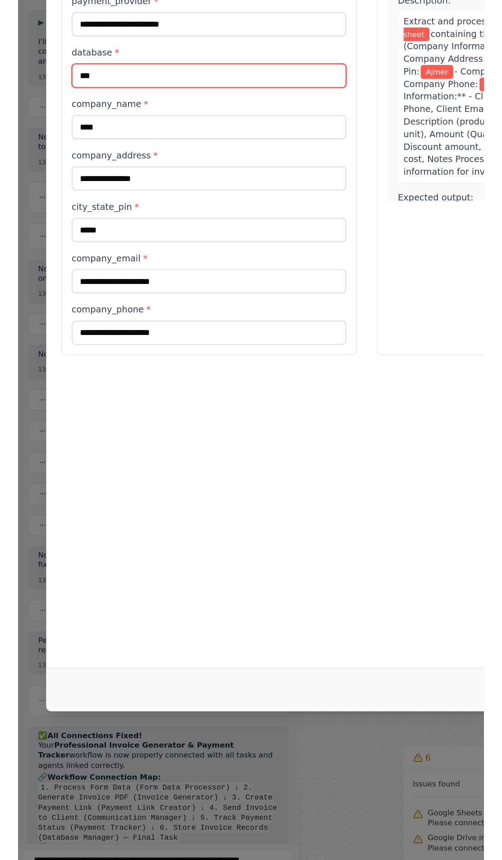
scroll to position [49, 0]
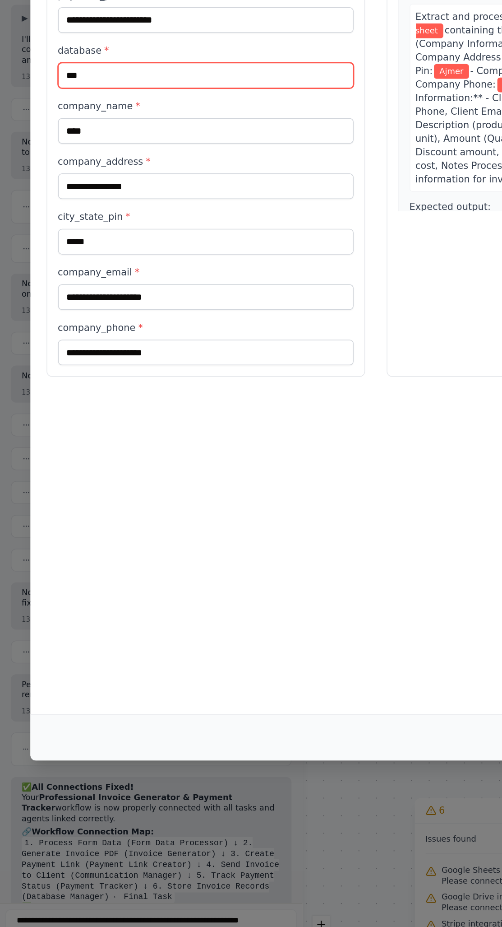
type input "***"
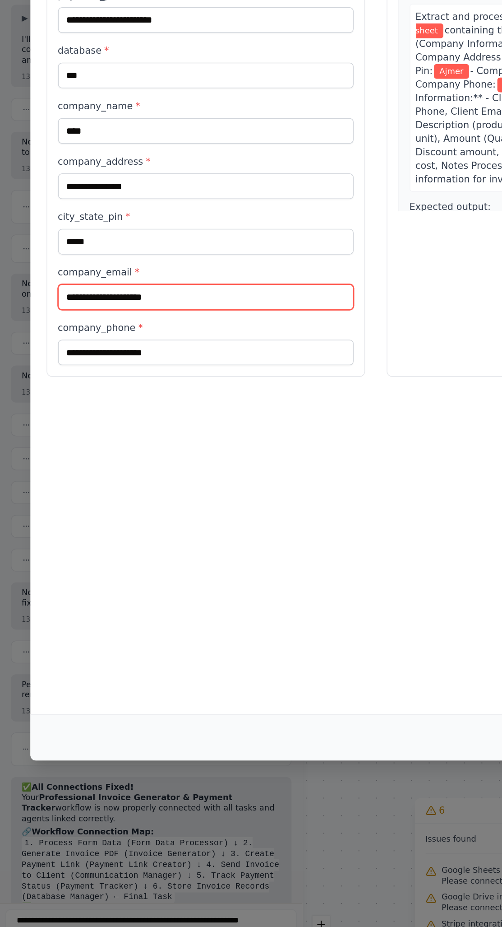
click at [53, 451] on input "company_email *" at bounding box center [138, 459] width 198 height 17
type input "***"
type input "**********"
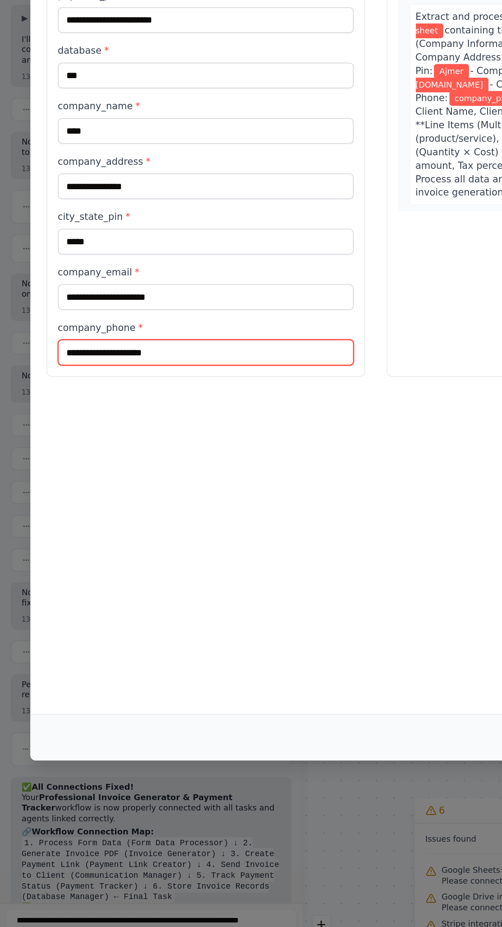
click at [60, 488] on input "company_phone *" at bounding box center [138, 496] width 198 height 17
type input "**********"
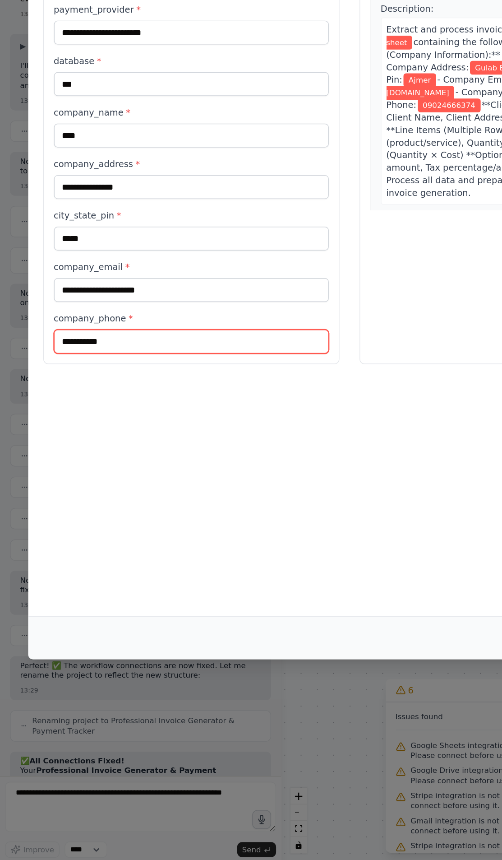
scroll to position [48, 0]
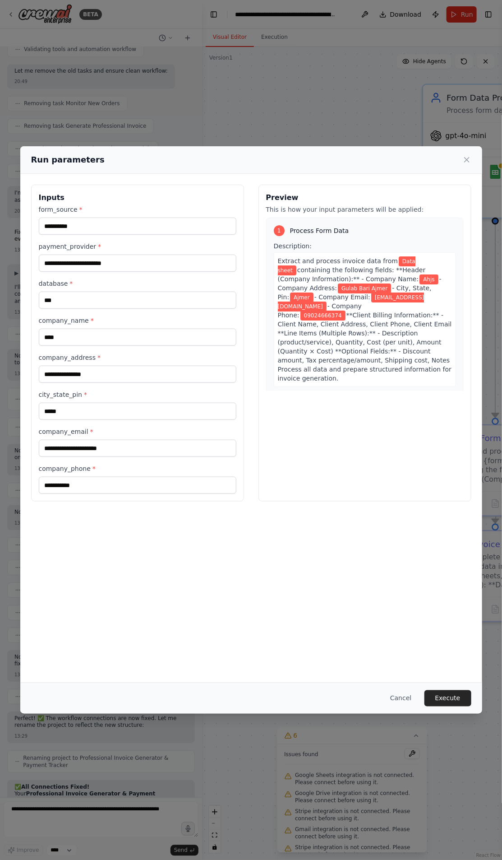
click at [454, 706] on button "Execute" at bounding box center [448, 698] width 47 height 16
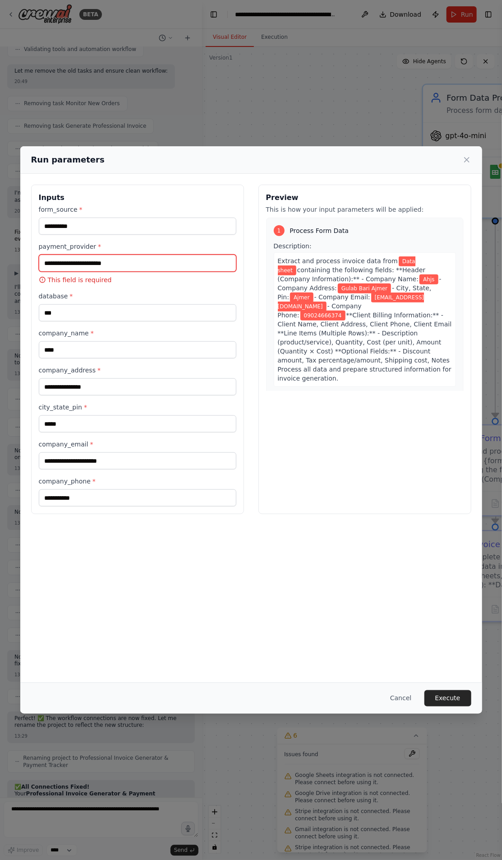
click at [56, 255] on input "payment_provider *" at bounding box center [138, 263] width 198 height 17
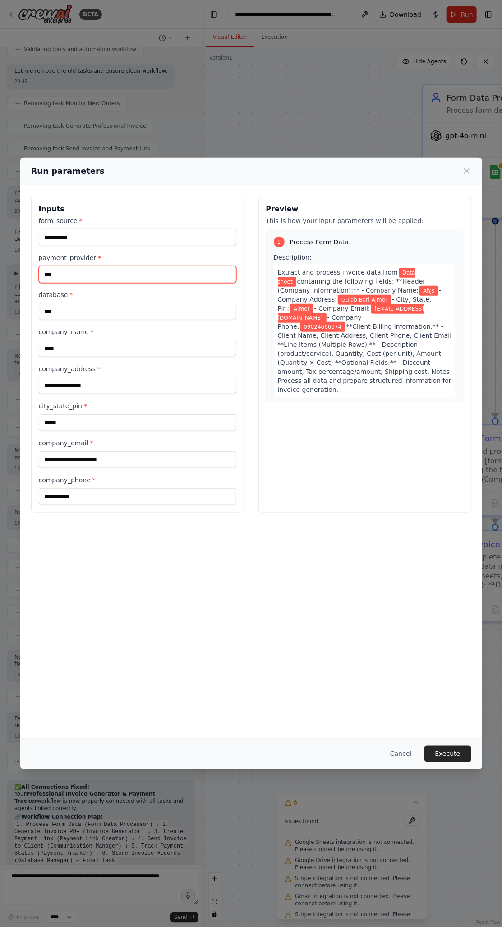
type input "*****"
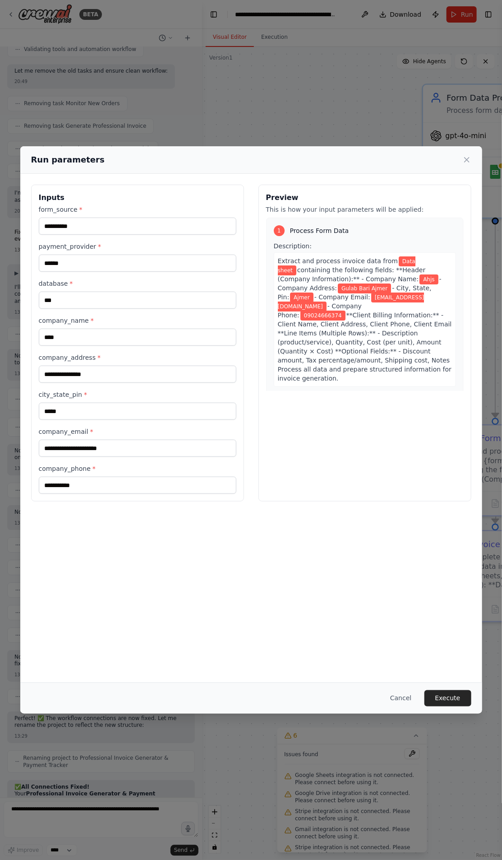
click at [441, 706] on button "Execute" at bounding box center [448, 698] width 47 height 16
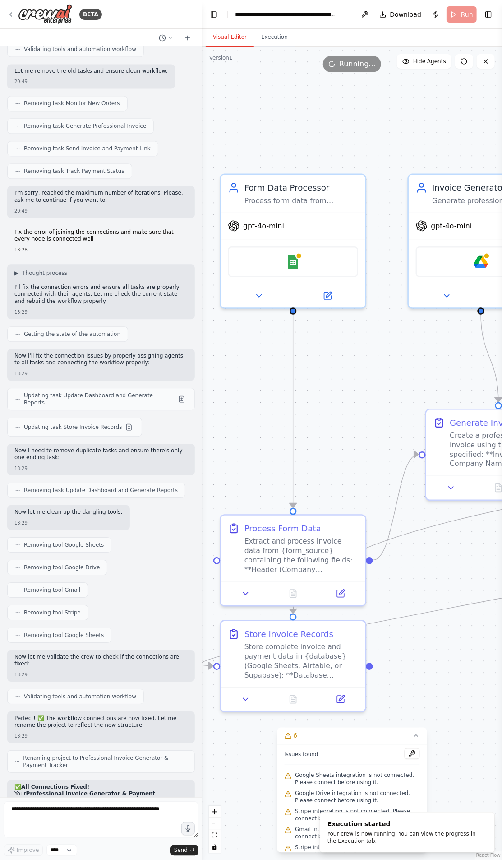
scroll to position [0, 0]
click at [218, 13] on button "Toggle Left Sidebar" at bounding box center [214, 14] width 13 height 13
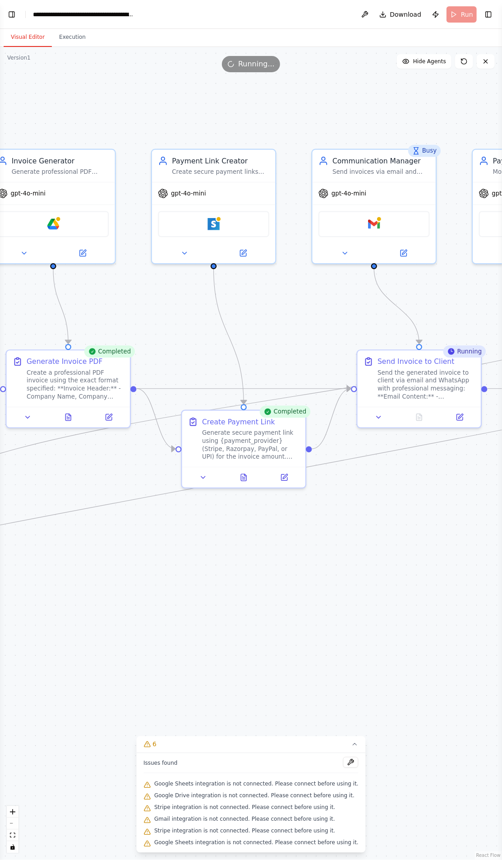
click at [234, 477] on button at bounding box center [244, 478] width 42 height 12
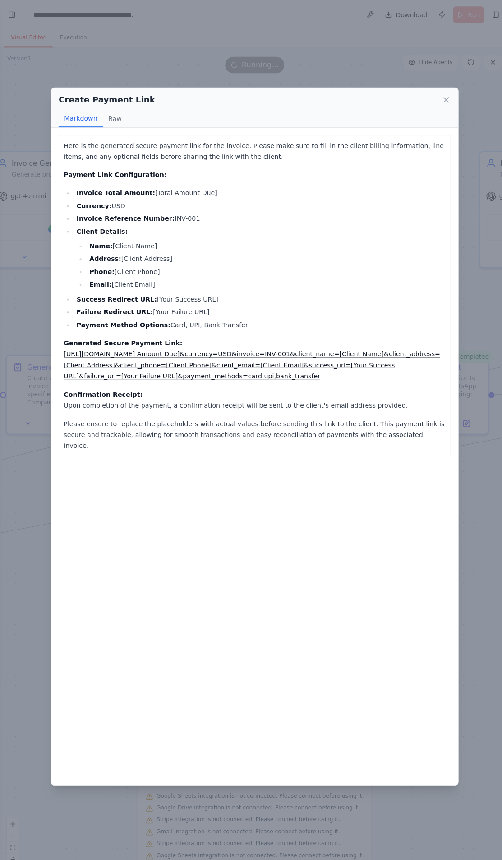
click at [485, 581] on div "Create Payment Link Markdown Raw Here is the generated secure payment link for …" at bounding box center [251, 430] width 502 height 860
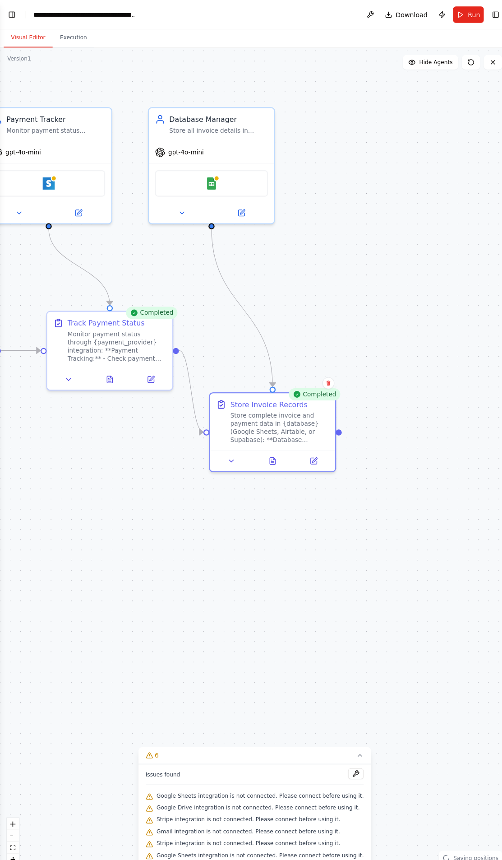
click at [269, 456] on icon at bounding box center [269, 456] width 3 height 0
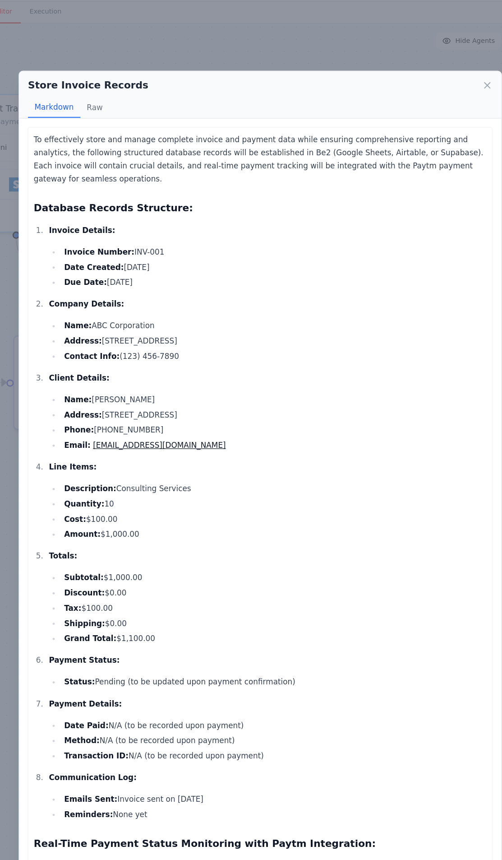
scroll to position [5643, 0]
